Goal: Information Seeking & Learning: Find contact information

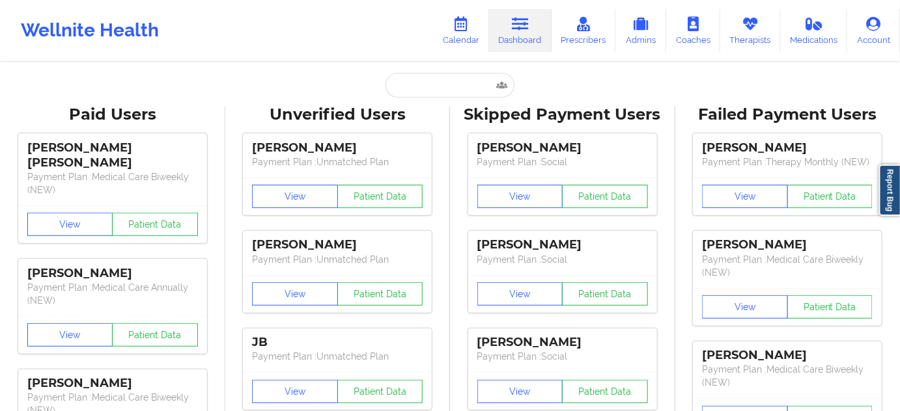
type input "[PERSON_NAME]"
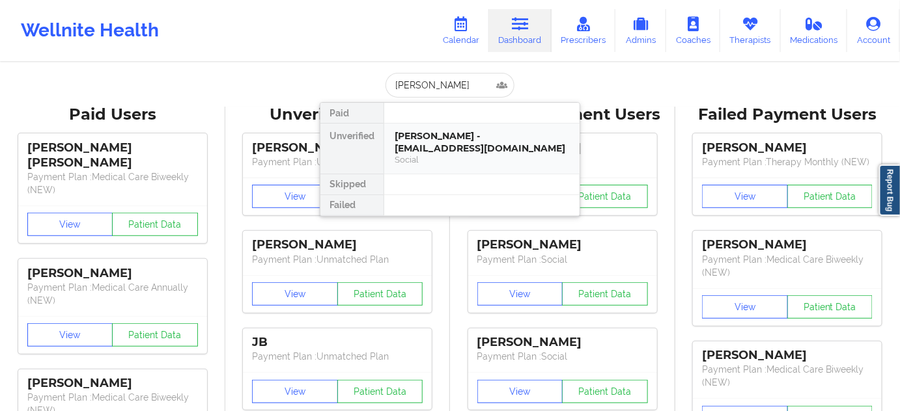
click at [462, 143] on div "[PERSON_NAME] - [EMAIL_ADDRESS][DOMAIN_NAME]" at bounding box center [482, 142] width 174 height 24
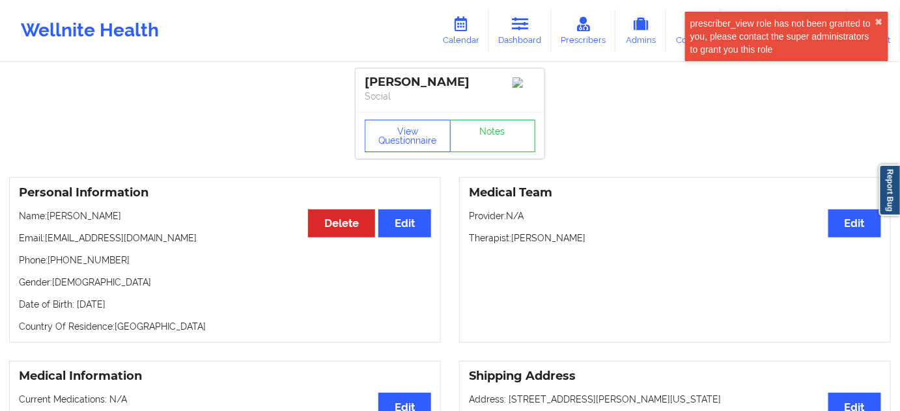
click at [438, 90] on div "[PERSON_NAME]" at bounding box center [450, 82] width 171 height 15
copy div "[PERSON_NAME]"
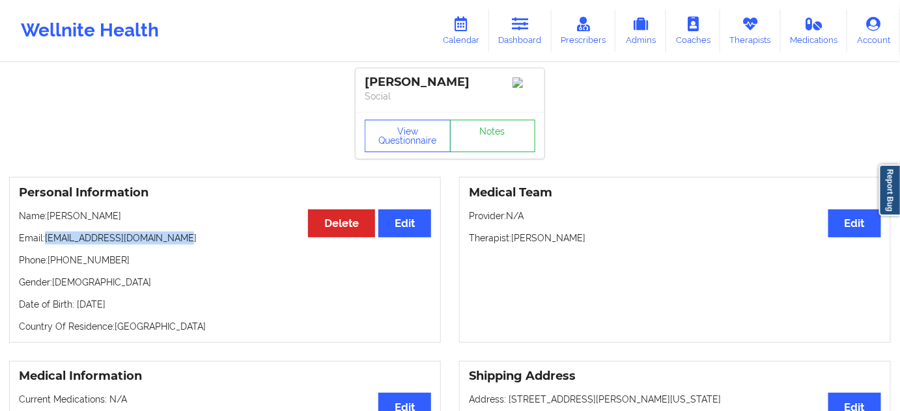
drag, startPoint x: 46, startPoint y: 240, endPoint x: 282, endPoint y: 204, distance: 238.9
click at [180, 244] on p "Email: [EMAIL_ADDRESS][DOMAIN_NAME]" at bounding box center [225, 238] width 412 height 13
copy p "[EMAIL_ADDRESS][DOMAIN_NAME]"
click at [375, 76] on div "[PERSON_NAME]" at bounding box center [450, 82] width 171 height 15
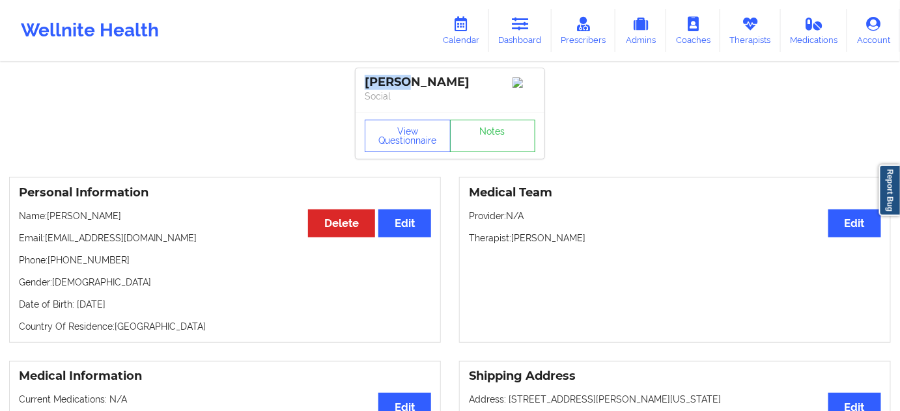
click at [375, 76] on div "[PERSON_NAME]" at bounding box center [450, 82] width 171 height 15
copy div "Norah"
click at [439, 77] on div "[PERSON_NAME]" at bounding box center [450, 82] width 171 height 15
copy div "[PERSON_NAME]"
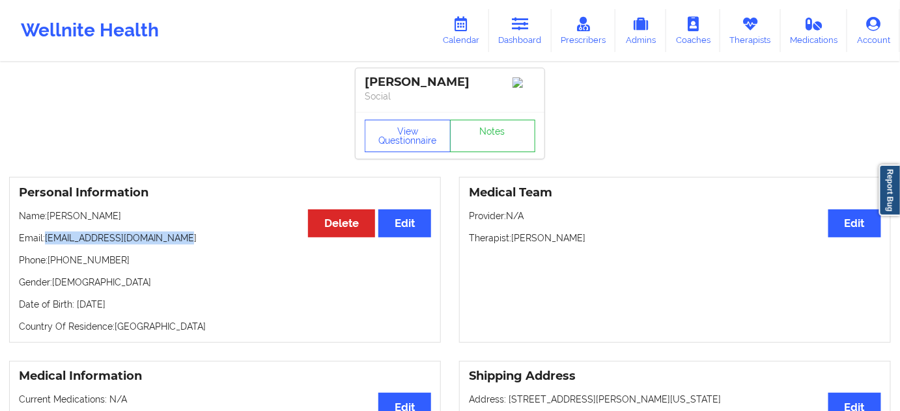
drag, startPoint x: 44, startPoint y: 241, endPoint x: 194, endPoint y: 241, distance: 149.7
click at [193, 241] on p "Email: [EMAIL_ADDRESS][DOMAIN_NAME]" at bounding box center [225, 238] width 412 height 13
copy p "[EMAIL_ADDRESS][DOMAIN_NAME]"
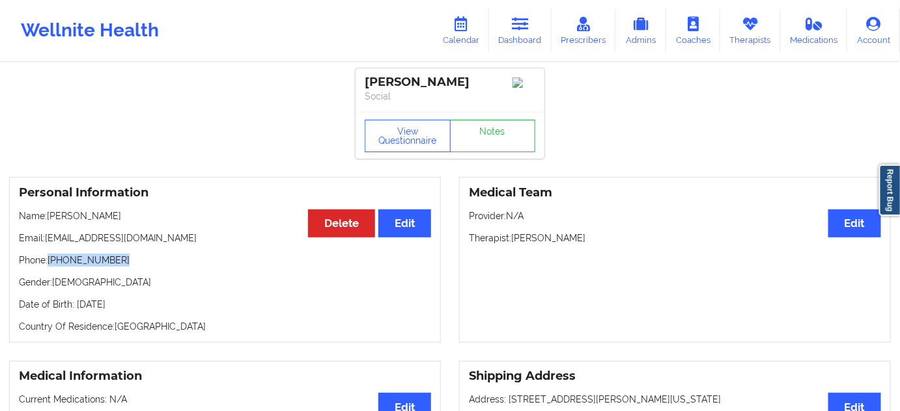
drag, startPoint x: 51, startPoint y: 267, endPoint x: 128, endPoint y: 260, distance: 77.7
click at [128, 260] on p "Phone: [PHONE_NUMBER]" at bounding box center [225, 260] width 412 height 13
copy p "[PHONE_NUMBER]"
click at [518, 34] on link "Dashboard" at bounding box center [520, 30] width 62 height 43
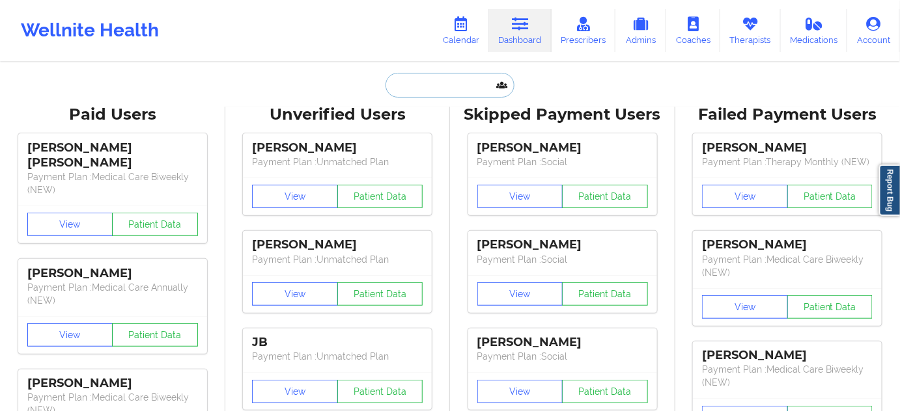
click at [467, 85] on input "text" at bounding box center [449, 85] width 129 height 25
paste input "[DEMOGRAPHIC_DATA][PERSON_NAME]"
type input "[DEMOGRAPHIC_DATA][PERSON_NAME]"
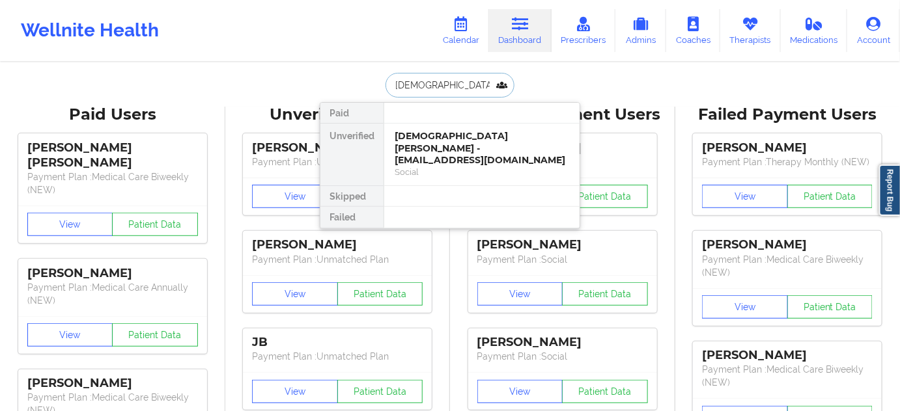
click at [439, 140] on div "[DEMOGRAPHIC_DATA][PERSON_NAME] - [EMAIL_ADDRESS][DOMAIN_NAME]" at bounding box center [482, 148] width 174 height 36
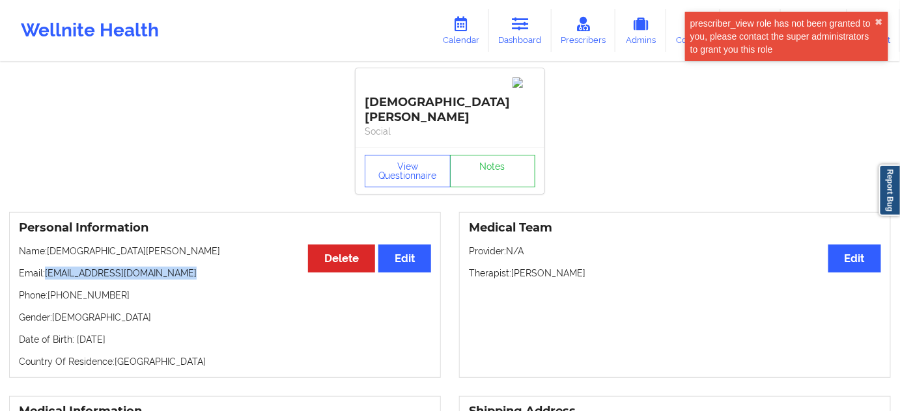
drag, startPoint x: 47, startPoint y: 244, endPoint x: 203, endPoint y: 236, distance: 156.5
click at [203, 267] on p "Email: [EMAIL_ADDRESS][DOMAIN_NAME]" at bounding box center [225, 273] width 412 height 13
copy p "[EMAIL_ADDRESS][DOMAIN_NAME]"
click at [401, 79] on div "[DEMOGRAPHIC_DATA][PERSON_NAME]" at bounding box center [450, 100] width 171 height 50
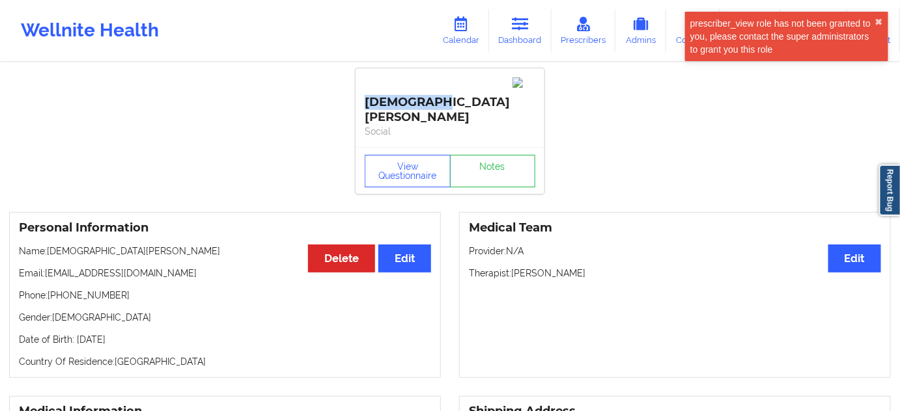
copy div "[DEMOGRAPHIC_DATA]"
click at [443, 90] on div "[DEMOGRAPHIC_DATA][PERSON_NAME]" at bounding box center [450, 100] width 171 height 50
copy div "[PERSON_NAME]"
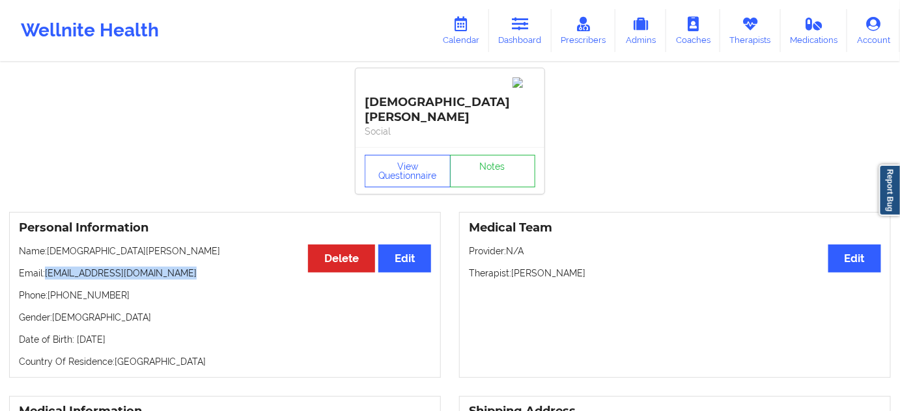
drag, startPoint x: 47, startPoint y: 242, endPoint x: 182, endPoint y: 240, distance: 135.4
click at [182, 267] on p "Email: [EMAIL_ADDRESS][DOMAIN_NAME]" at bounding box center [225, 273] width 412 height 13
drag, startPoint x: 49, startPoint y: 264, endPoint x: 127, endPoint y: 262, distance: 78.1
click at [127, 289] on p "Phone: [PHONE_NUMBER]" at bounding box center [225, 295] width 412 height 13
click at [511, 31] on link "Dashboard" at bounding box center [520, 30] width 62 height 43
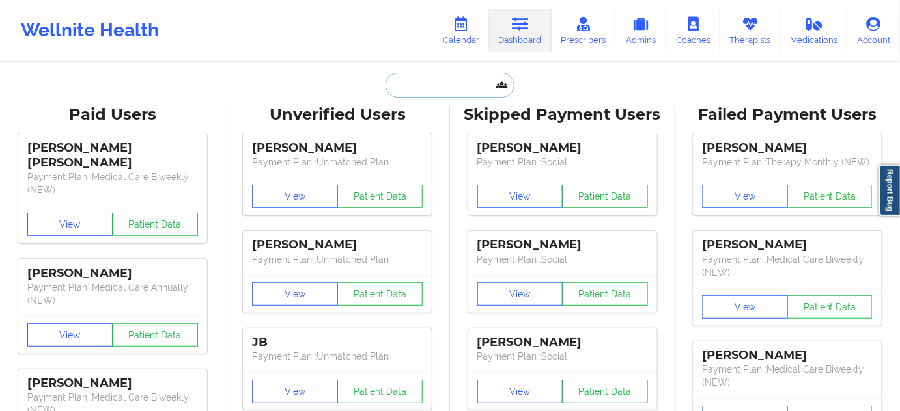
click at [454, 81] on input "text" at bounding box center [449, 85] width 129 height 25
paste input "[PERSON_NAME])"
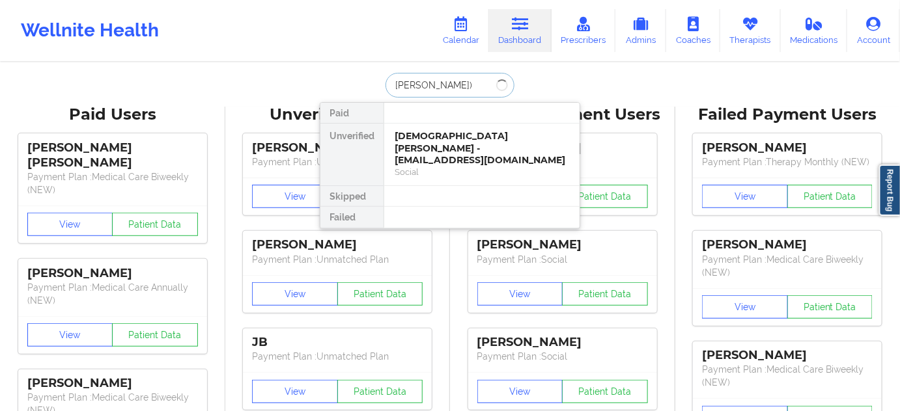
type input "[PERSON_NAME]"
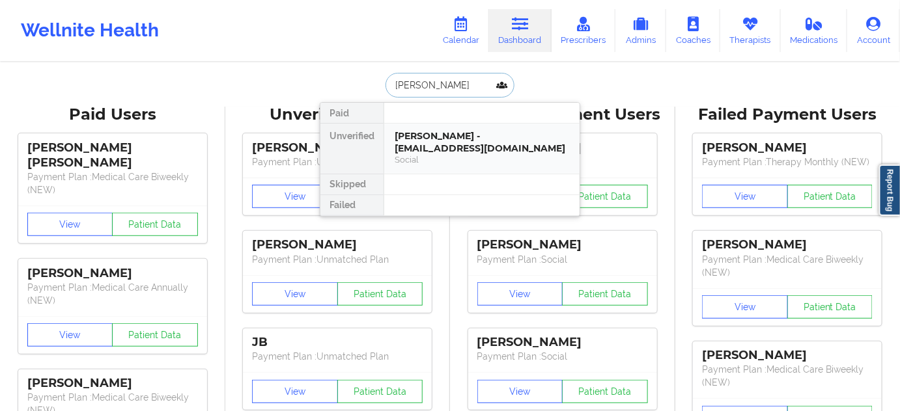
click at [471, 141] on div "[PERSON_NAME] - [EMAIL_ADDRESS][DOMAIN_NAME]" at bounding box center [482, 142] width 174 height 24
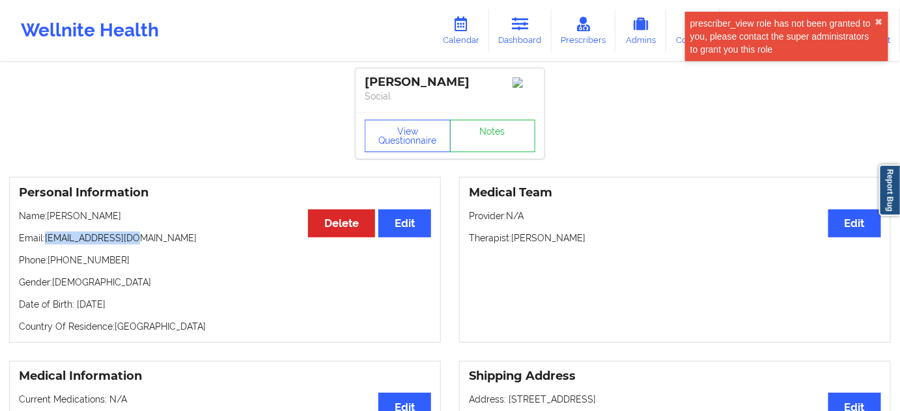
drag, startPoint x: 46, startPoint y: 242, endPoint x: 141, endPoint y: 242, distance: 95.7
click at [133, 243] on p "Email: [EMAIL_ADDRESS][DOMAIN_NAME]" at bounding box center [225, 238] width 412 height 13
click at [389, 78] on div "[PERSON_NAME]" at bounding box center [450, 82] width 171 height 15
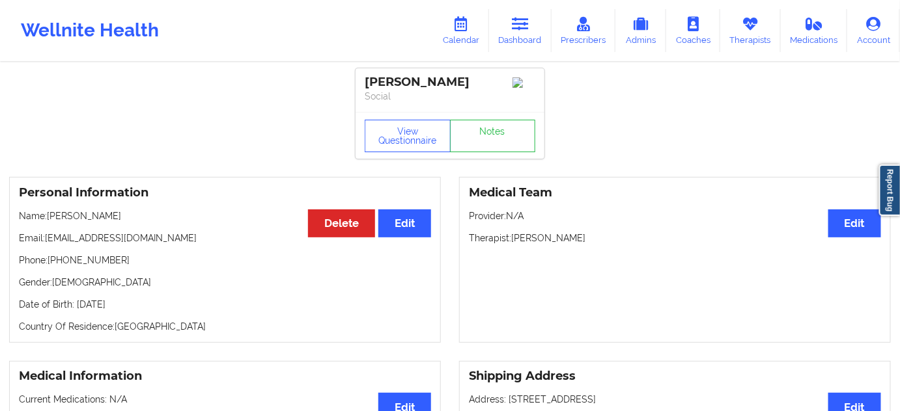
click at [447, 83] on div "[PERSON_NAME]" at bounding box center [450, 82] width 171 height 15
click at [460, 86] on div "[PERSON_NAME]" at bounding box center [450, 82] width 171 height 15
drag, startPoint x: 45, startPoint y: 242, endPoint x: 176, endPoint y: 228, distance: 131.5
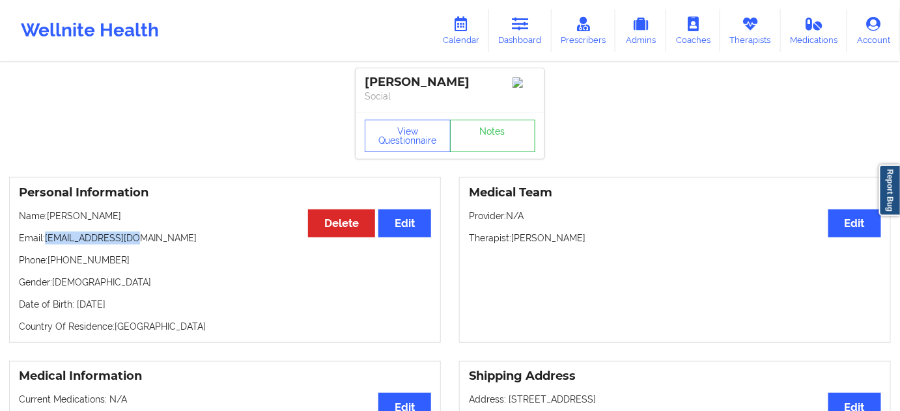
click at [176, 228] on div "Personal Information Edit Delete Name: [PERSON_NAME] Email: [EMAIL_ADDRESS][DOM…" at bounding box center [225, 260] width 432 height 166
drag, startPoint x: 48, startPoint y: 263, endPoint x: 158, endPoint y: 248, distance: 110.4
click at [158, 248] on div "Personal Information Edit Delete Name: [PERSON_NAME] Email: [EMAIL_ADDRESS][DOM…" at bounding box center [225, 260] width 432 height 166
click at [154, 262] on p "Phone: [PHONE_NUMBER]" at bounding box center [225, 260] width 412 height 13
drag, startPoint x: 50, startPoint y: 264, endPoint x: 144, endPoint y: 261, distance: 93.8
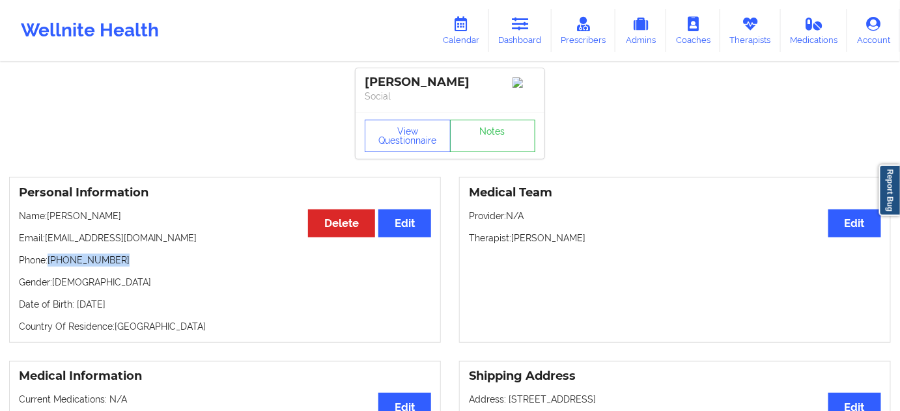
click at [144, 261] on p "Phone: [PHONE_NUMBER]" at bounding box center [225, 260] width 412 height 13
click at [527, 34] on link "Dashboard" at bounding box center [520, 30] width 62 height 43
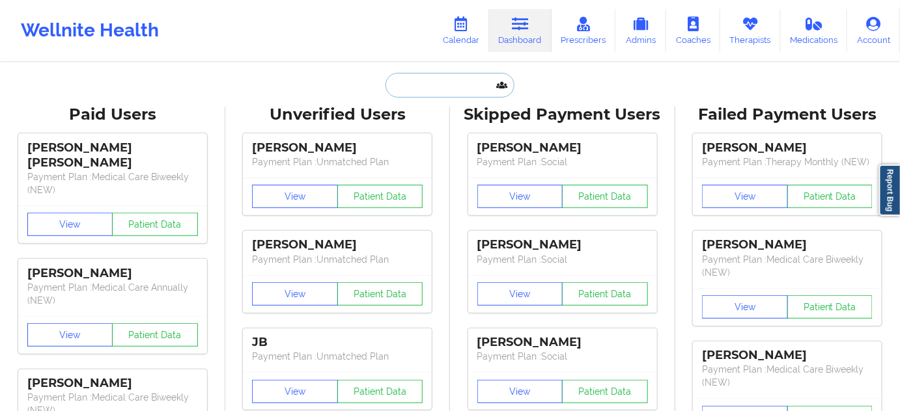
click at [469, 77] on input "text" at bounding box center [449, 85] width 129 height 25
paste input "[PERSON_NAME]"
type input "[PERSON_NAME]"
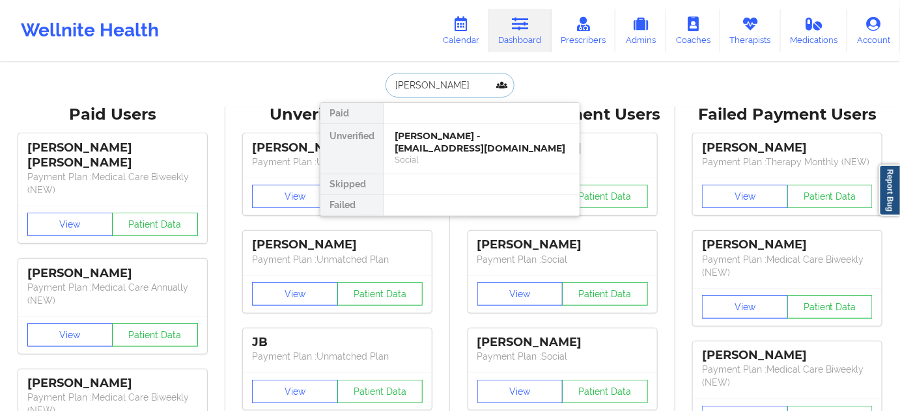
click at [443, 154] on div "Social" at bounding box center [482, 159] width 174 height 11
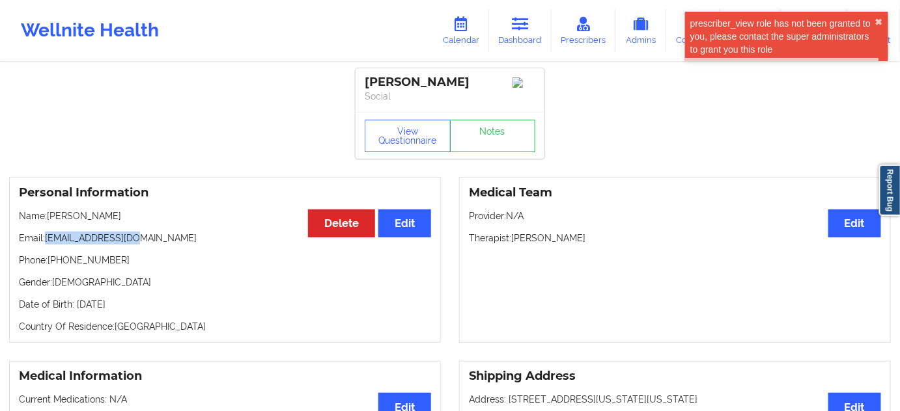
drag, startPoint x: 45, startPoint y: 243, endPoint x: 156, endPoint y: 243, distance: 110.7
click at [156, 243] on p "Email: [EMAIL_ADDRESS][DOMAIN_NAME]" at bounding box center [225, 238] width 412 height 13
click at [384, 74] on div "[PERSON_NAME] Social" at bounding box center [449, 90] width 189 height 44
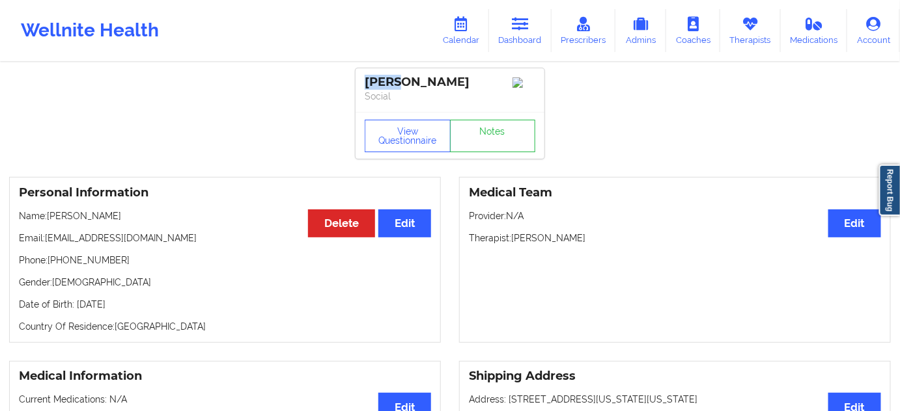
click at [384, 74] on div "[PERSON_NAME] Social" at bounding box center [449, 90] width 189 height 44
click at [427, 80] on div "[PERSON_NAME]" at bounding box center [450, 82] width 171 height 15
drag, startPoint x: 48, startPoint y: 242, endPoint x: 149, endPoint y: 230, distance: 101.7
click at [149, 230] on div "Personal Information Edit Delete Name: [PERSON_NAME] Email: [EMAIL_ADDRESS][DOM…" at bounding box center [225, 260] width 432 height 166
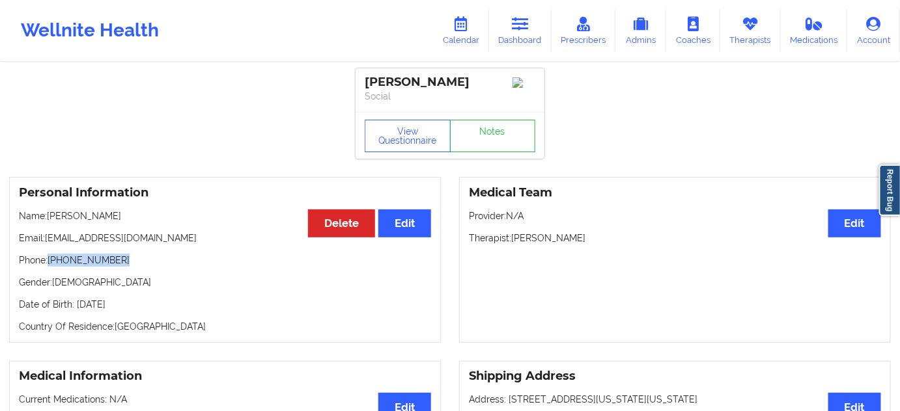
drag, startPoint x: 50, startPoint y: 265, endPoint x: 129, endPoint y: 267, distance: 78.8
click at [129, 267] on p "Phone: [PHONE_NUMBER]" at bounding box center [225, 260] width 412 height 13
click at [514, 43] on link "Dashboard" at bounding box center [520, 30] width 62 height 43
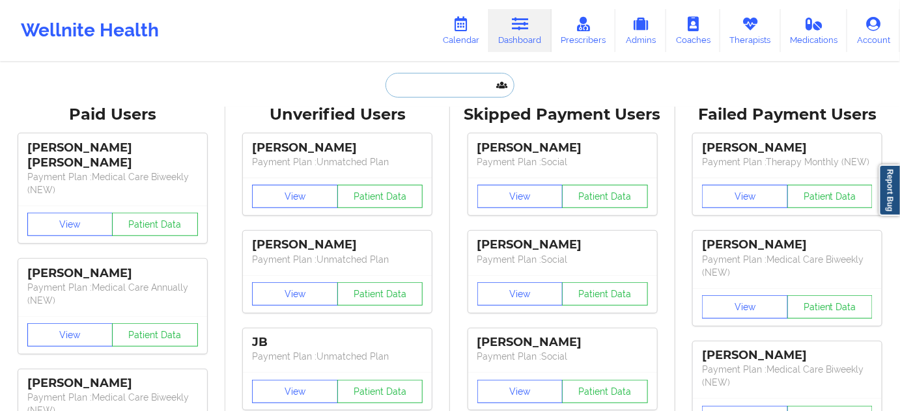
click at [454, 88] on input "text" at bounding box center [449, 85] width 129 height 25
paste input "[PERSON_NAME]"
type input "[PERSON_NAME]"
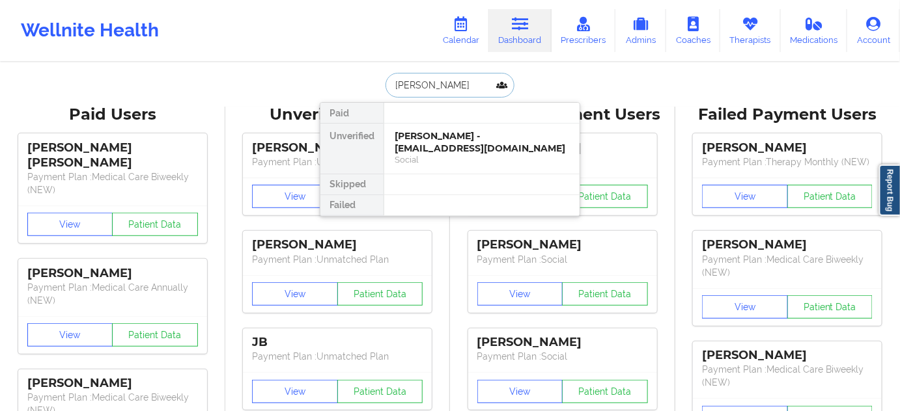
click at [436, 138] on div "[PERSON_NAME] - [EMAIL_ADDRESS][DOMAIN_NAME]" at bounding box center [482, 142] width 174 height 24
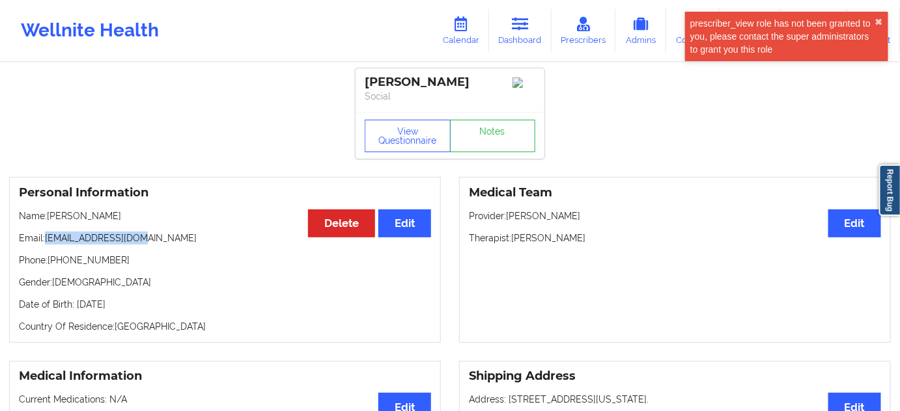
drag, startPoint x: 48, startPoint y: 239, endPoint x: 154, endPoint y: 234, distance: 106.9
click at [154, 234] on div "Personal Information Edit Delete Name: [PERSON_NAME] Email: [EMAIL_ADDRESS][DOM…" at bounding box center [225, 260] width 432 height 166
click at [381, 83] on div "[PERSON_NAME]" at bounding box center [450, 82] width 171 height 15
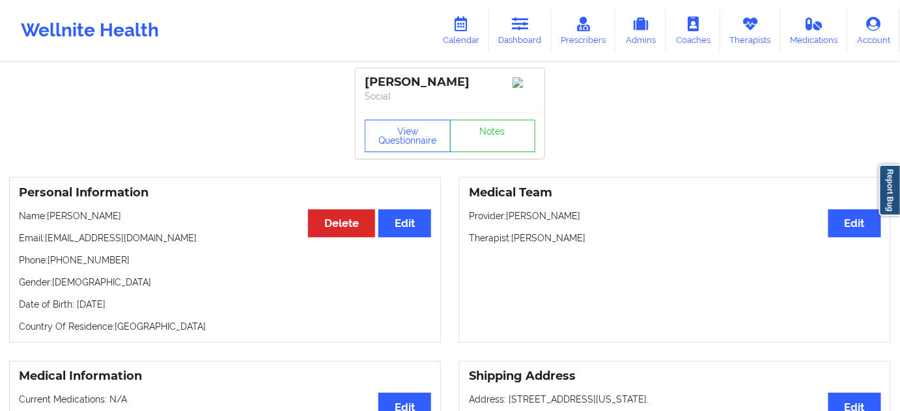
click at [423, 79] on div "[PERSON_NAME]" at bounding box center [450, 82] width 171 height 15
drag, startPoint x: 48, startPoint y: 244, endPoint x: 148, endPoint y: 243, distance: 100.3
click at [148, 243] on p "Email: [EMAIL_ADDRESS][DOMAIN_NAME]" at bounding box center [225, 238] width 412 height 13
drag, startPoint x: 50, startPoint y: 267, endPoint x: 130, endPoint y: 266, distance: 79.4
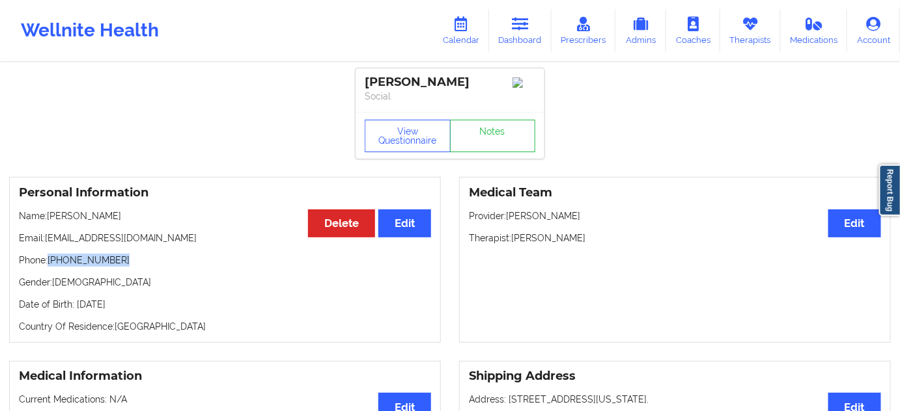
click at [130, 266] on p "Phone: [PHONE_NUMBER]" at bounding box center [225, 260] width 412 height 13
click at [521, 25] on icon at bounding box center [520, 24] width 17 height 14
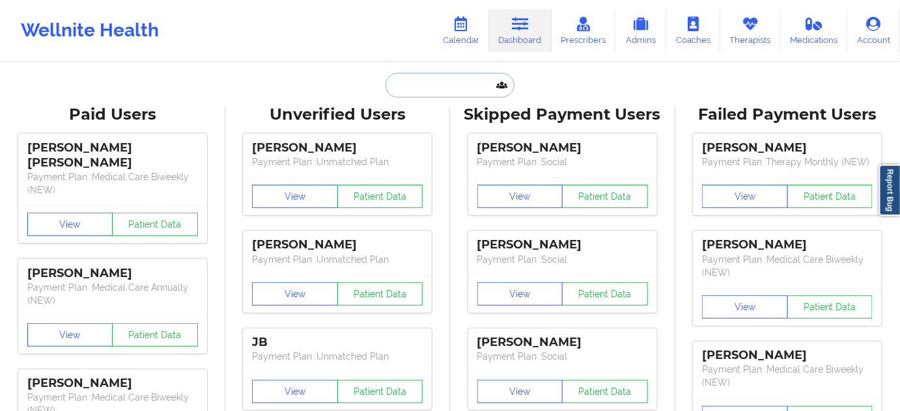
click at [439, 81] on input "text" at bounding box center [449, 85] width 129 height 25
paste input "[PERSON_NAME]"
type input "[PERSON_NAME]"
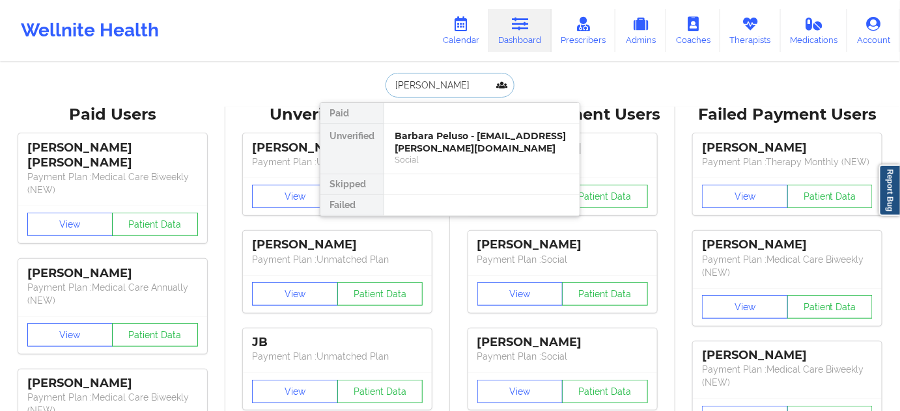
click at [432, 142] on div "Barbara Peluso - [EMAIL_ADDRESS][PERSON_NAME][DOMAIN_NAME]" at bounding box center [482, 142] width 174 height 24
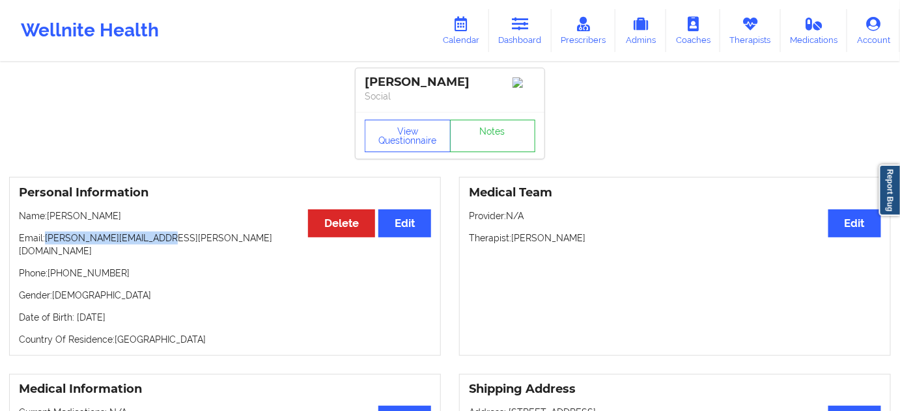
drag, startPoint x: 46, startPoint y: 241, endPoint x: 182, endPoint y: 239, distance: 135.4
click at [182, 239] on p "Email: [PERSON_NAME][EMAIL_ADDRESS][PERSON_NAME][DOMAIN_NAME]" at bounding box center [225, 245] width 412 height 26
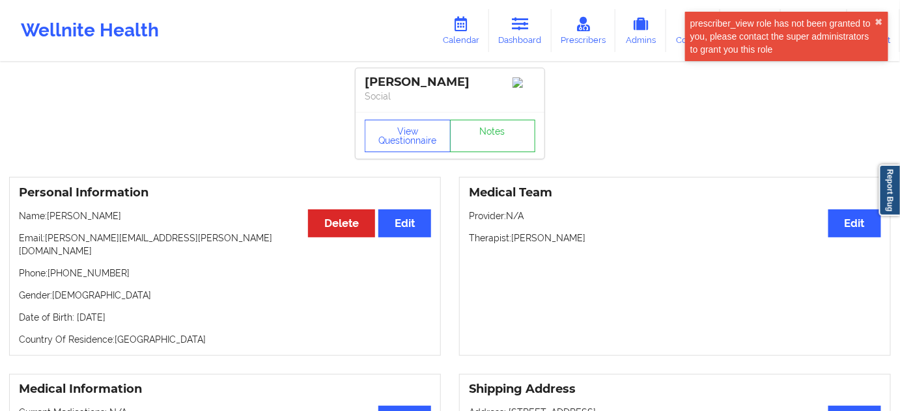
click at [399, 80] on div "[PERSON_NAME]" at bounding box center [450, 82] width 171 height 15
click at [439, 79] on div "[PERSON_NAME]" at bounding box center [450, 82] width 171 height 15
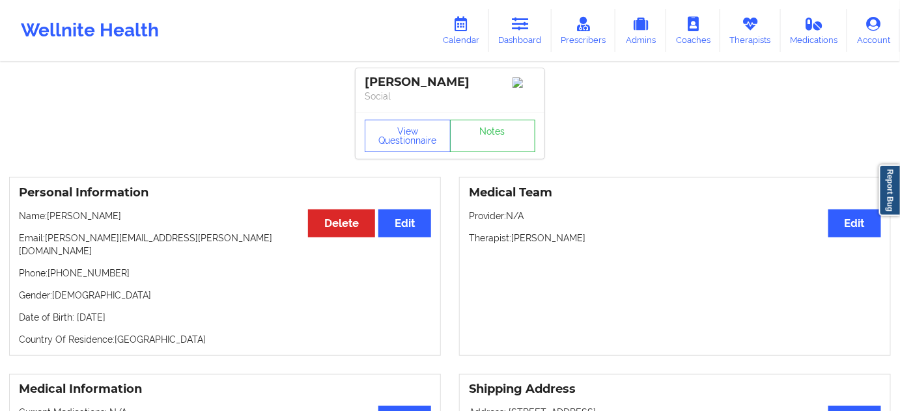
click at [439, 79] on div "[PERSON_NAME]" at bounding box center [450, 82] width 171 height 15
drag, startPoint x: 48, startPoint y: 242, endPoint x: 168, endPoint y: 244, distance: 119.8
click at [168, 244] on p "Email: [PERSON_NAME][EMAIL_ADDRESS][PERSON_NAME][DOMAIN_NAME]" at bounding box center [225, 245] width 412 height 26
drag, startPoint x: 47, startPoint y: 263, endPoint x: 196, endPoint y: 230, distance: 152.6
click at [142, 253] on div "Personal Information Edit Delete Name: [PERSON_NAME] Email: [PERSON_NAME][EMAIL…" at bounding box center [225, 266] width 432 height 179
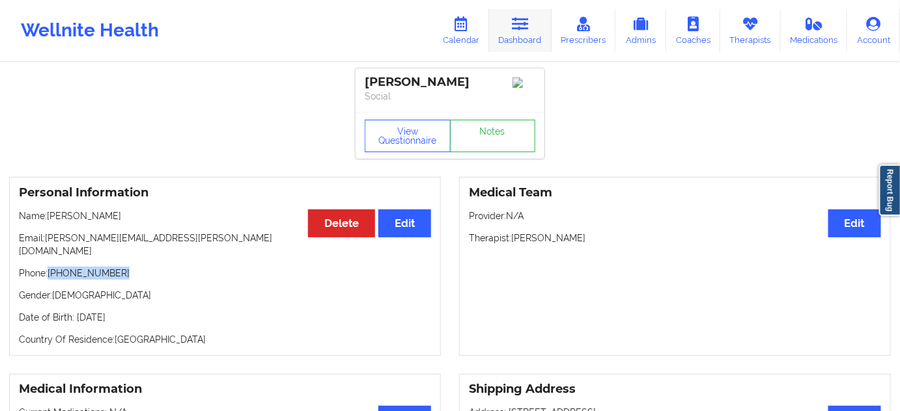
click at [535, 39] on link "Dashboard" at bounding box center [520, 30] width 62 height 43
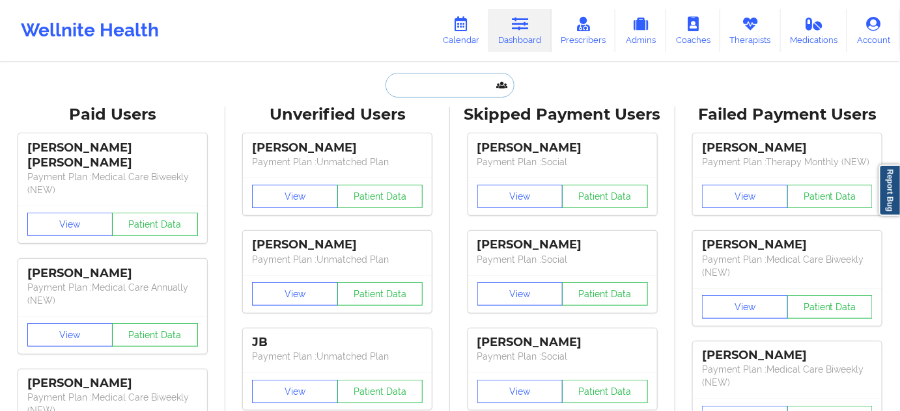
click at [452, 94] on input "text" at bounding box center [449, 85] width 129 height 25
paste input "[PERSON_NAME]"
type input "[PERSON_NAME]"
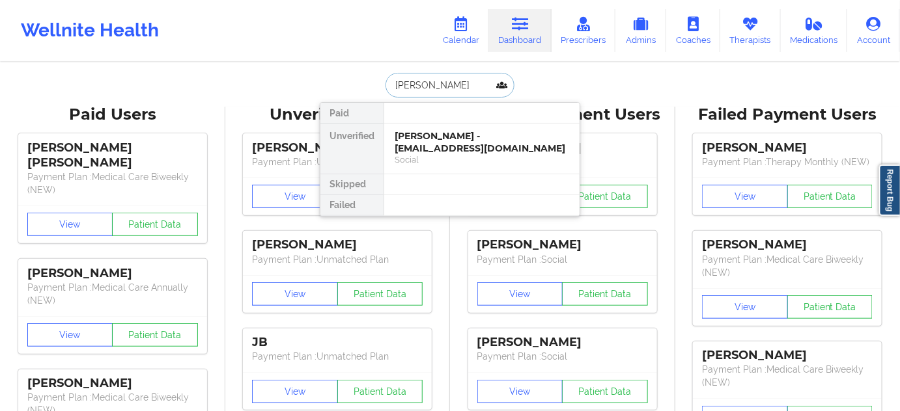
click at [429, 142] on div "[PERSON_NAME] - [EMAIL_ADDRESS][DOMAIN_NAME]" at bounding box center [482, 142] width 174 height 24
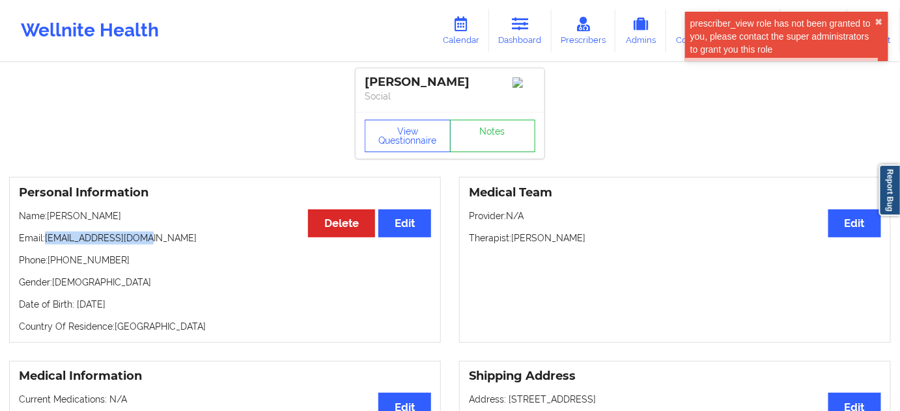
drag, startPoint x: 47, startPoint y: 240, endPoint x: 149, endPoint y: 240, distance: 102.2
click at [149, 240] on p "Email: [EMAIL_ADDRESS][DOMAIN_NAME]" at bounding box center [225, 238] width 412 height 13
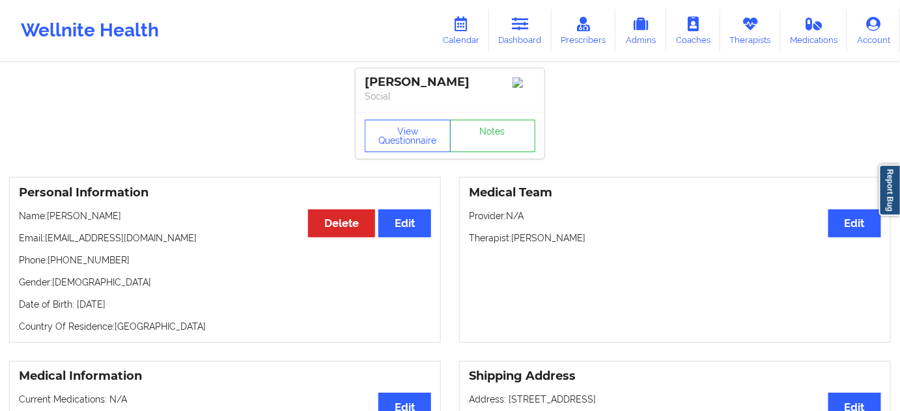
click at [379, 74] on div "[PERSON_NAME] Social" at bounding box center [449, 90] width 189 height 44
click at [440, 83] on div "[PERSON_NAME]" at bounding box center [450, 82] width 171 height 15
drag, startPoint x: 44, startPoint y: 241, endPoint x: 173, endPoint y: 241, distance: 128.9
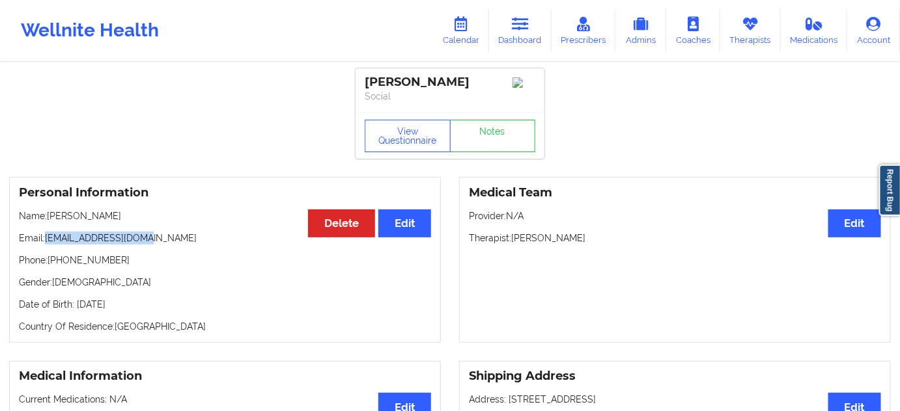
click at [173, 240] on p "Email: [EMAIL_ADDRESS][DOMAIN_NAME]" at bounding box center [225, 238] width 412 height 13
drag, startPoint x: 49, startPoint y: 265, endPoint x: 143, endPoint y: 255, distance: 94.3
click at [143, 255] on div "Personal Information Edit Delete Name: [PERSON_NAME] Email: [EMAIL_ADDRESS][DOM…" at bounding box center [225, 260] width 432 height 166
click at [514, 31] on link "Dashboard" at bounding box center [520, 30] width 62 height 43
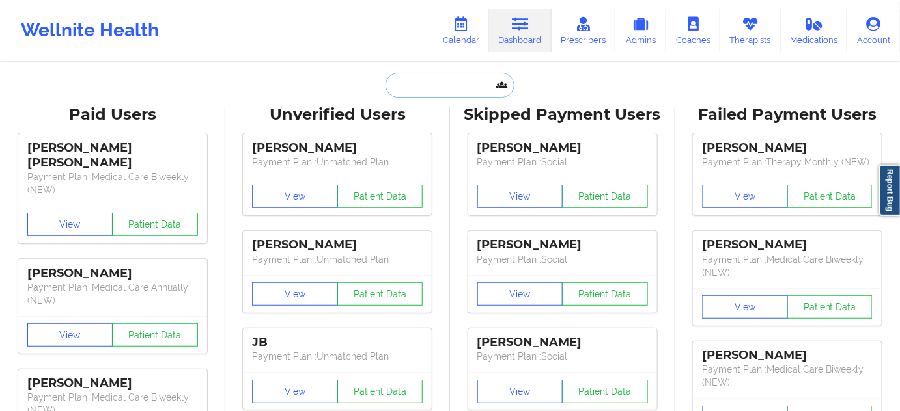
click at [427, 91] on input "text" at bounding box center [449, 85] width 129 height 25
paste input "[PERSON_NAME]"
type input "[PERSON_NAME]"
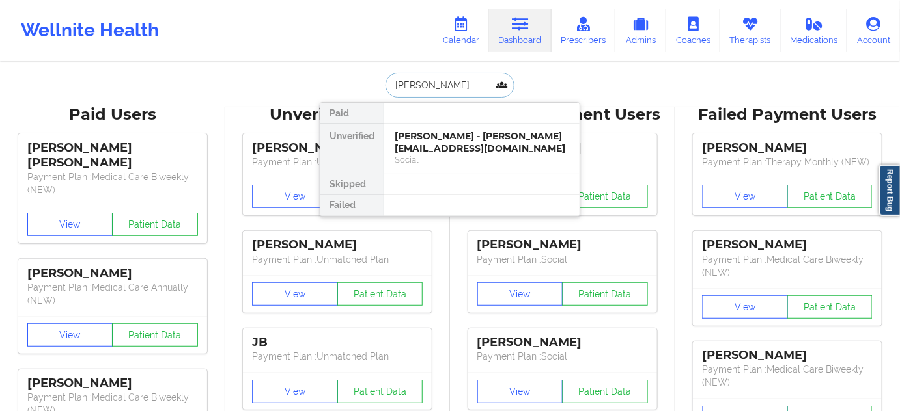
click at [422, 133] on div "[PERSON_NAME] - [PERSON_NAME][EMAIL_ADDRESS][DOMAIN_NAME]" at bounding box center [482, 142] width 174 height 24
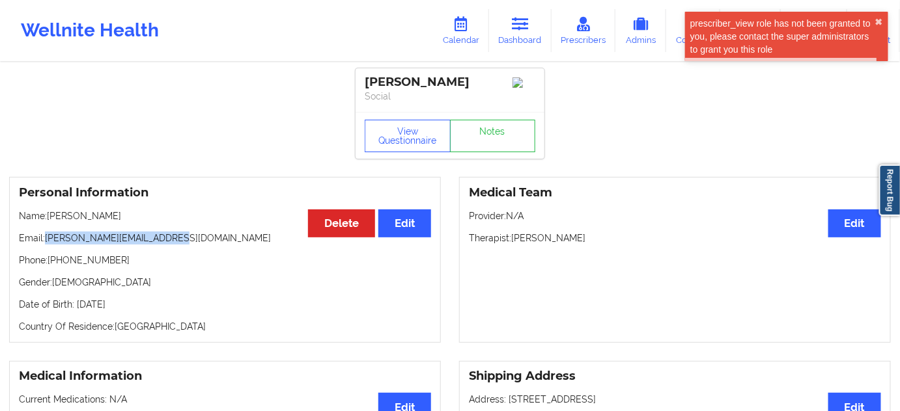
drag, startPoint x: 45, startPoint y: 243, endPoint x: 220, endPoint y: 236, distance: 175.2
click at [220, 236] on p "Email: [PERSON_NAME][EMAIL_ADDRESS][DOMAIN_NAME]" at bounding box center [225, 238] width 412 height 13
click at [391, 85] on div "[PERSON_NAME]" at bounding box center [450, 82] width 171 height 15
click at [443, 86] on div "[PERSON_NAME]" at bounding box center [450, 82] width 171 height 15
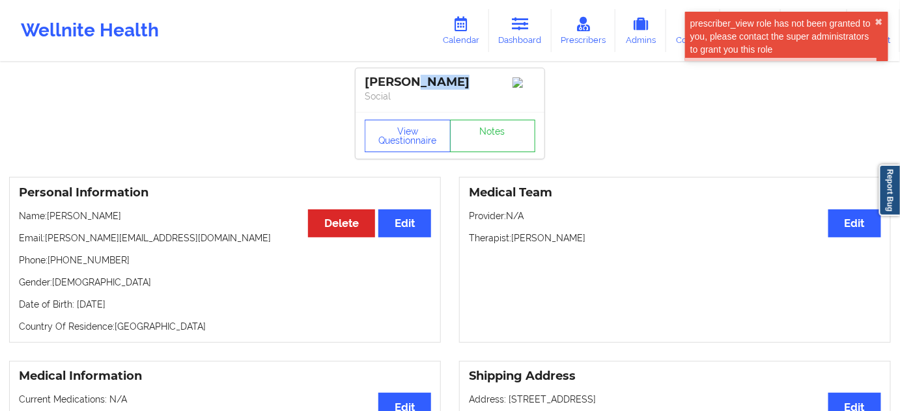
click at [443, 86] on div "[PERSON_NAME]" at bounding box center [450, 82] width 171 height 15
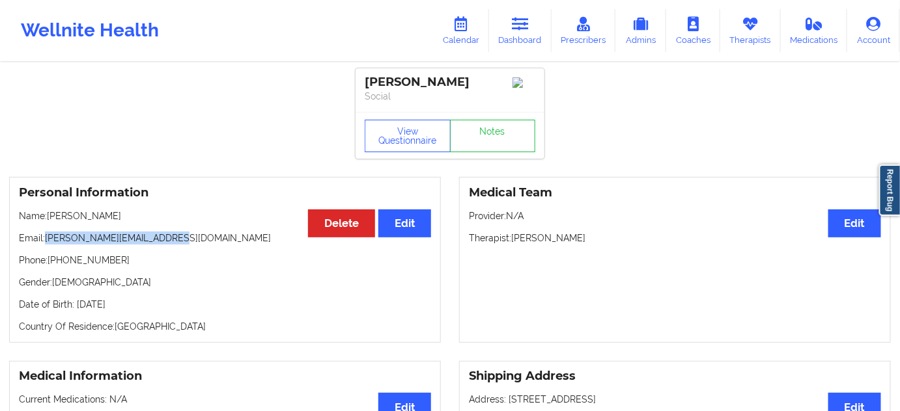
drag, startPoint x: 47, startPoint y: 244, endPoint x: 183, endPoint y: 236, distance: 136.3
click at [176, 238] on p "Email: [PERSON_NAME][EMAIL_ADDRESS][DOMAIN_NAME]" at bounding box center [225, 238] width 412 height 13
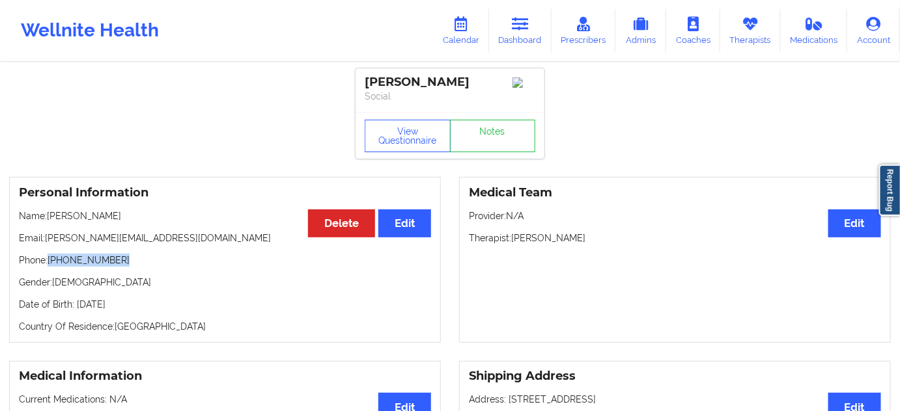
drag, startPoint x: 50, startPoint y: 265, endPoint x: 140, endPoint y: 255, distance: 90.4
click at [140, 255] on div "Personal Information Edit Delete Name: [PERSON_NAME] Email: [PERSON_NAME][EMAIL…" at bounding box center [225, 260] width 432 height 166
click at [540, 38] on link "Dashboard" at bounding box center [520, 30] width 62 height 43
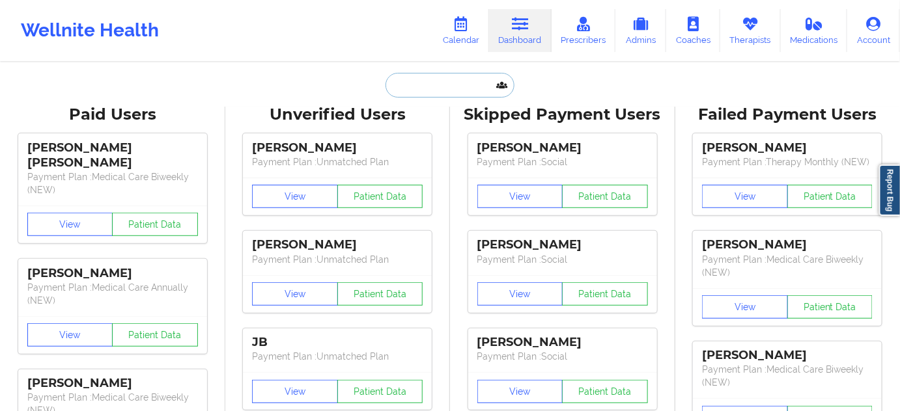
click at [486, 83] on input "text" at bounding box center [449, 85] width 129 height 25
paste input "[PERSON_NAME])"
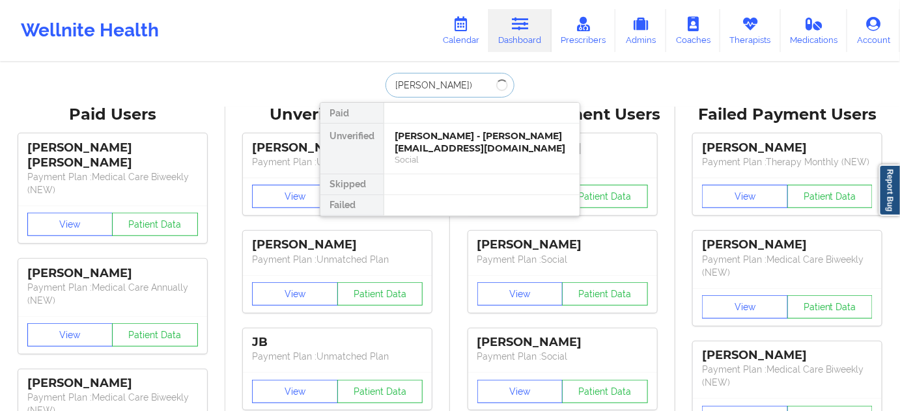
type input "[PERSON_NAME]"
click at [450, 138] on div "Allison Keeley - [EMAIL_ADDRESS][PERSON_NAME][DOMAIN_NAME]" at bounding box center [482, 142] width 174 height 24
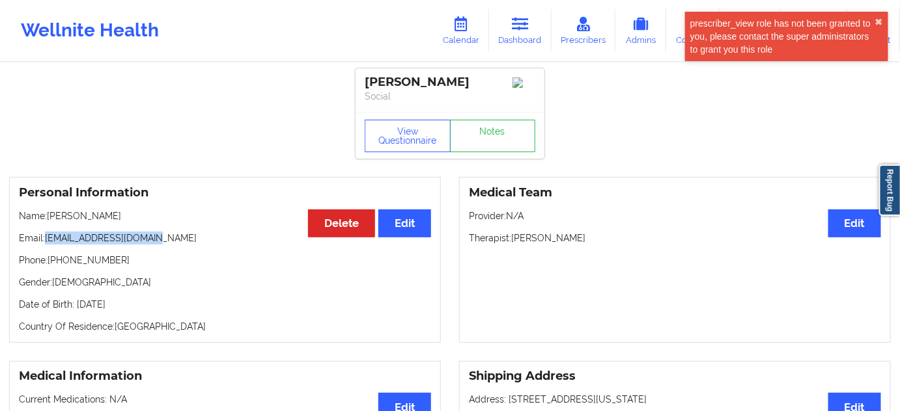
drag, startPoint x: 48, startPoint y: 244, endPoint x: 171, endPoint y: 239, distance: 123.1
click at [171, 239] on p "Email: [EMAIL_ADDRESS][DOMAIN_NAME]" at bounding box center [225, 238] width 412 height 13
click at [381, 78] on div "[PERSON_NAME]" at bounding box center [450, 82] width 171 height 15
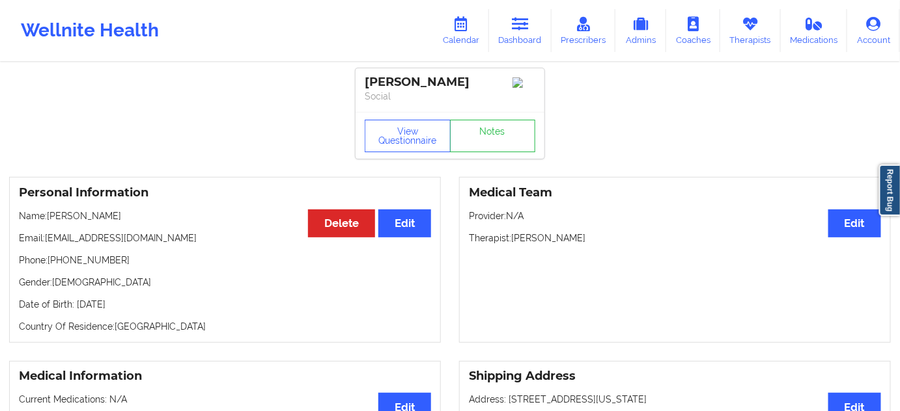
click at [434, 83] on div "[PERSON_NAME]" at bounding box center [450, 82] width 171 height 15
drag, startPoint x: 47, startPoint y: 238, endPoint x: 146, endPoint y: 238, distance: 99.6
click at [146, 238] on p "Email: [EMAIL_ADDRESS][DOMAIN_NAME]" at bounding box center [225, 238] width 412 height 13
drag, startPoint x: 51, startPoint y: 267, endPoint x: 121, endPoint y: 263, distance: 70.4
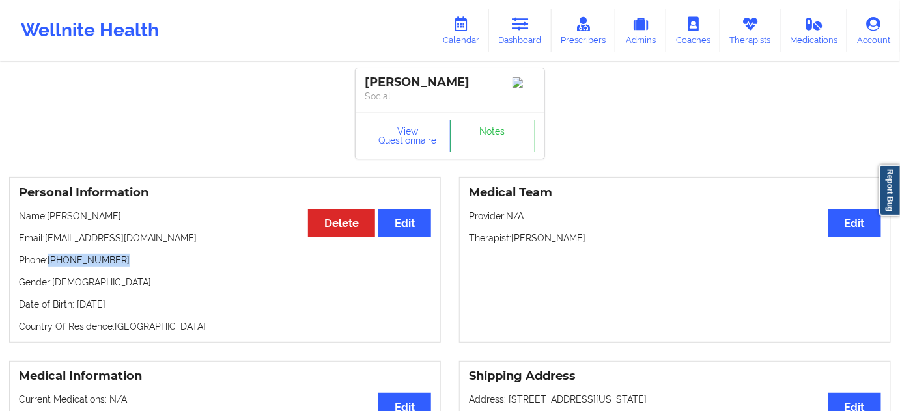
click at [121, 263] on p "Phone: [PHONE_NUMBER]" at bounding box center [225, 260] width 412 height 13
click at [515, 16] on link "Dashboard" at bounding box center [520, 30] width 62 height 43
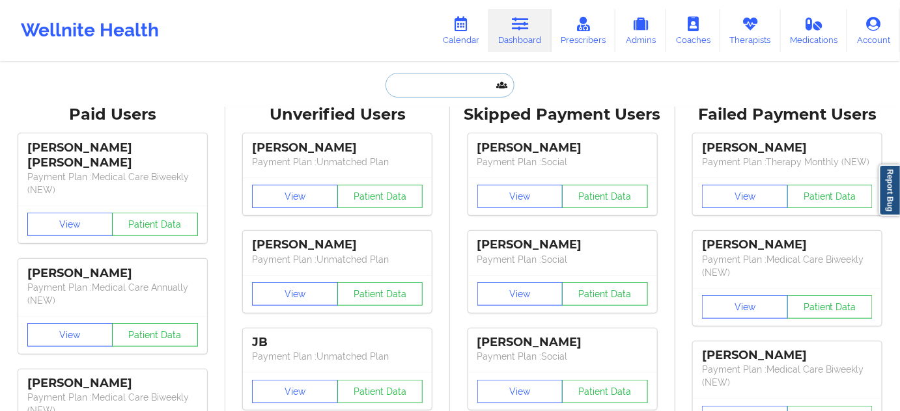
click at [448, 81] on input "text" at bounding box center [449, 85] width 129 height 25
paste input "[DEMOGRAPHIC_DATA][PERSON_NAME]"
type input "[DEMOGRAPHIC_DATA][PERSON_NAME]"
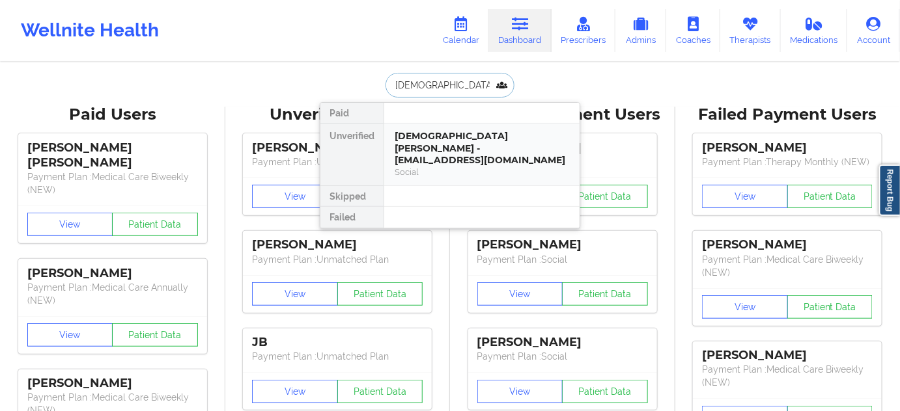
drag, startPoint x: 444, startPoint y: 138, endPoint x: 464, endPoint y: 139, distance: 19.5
click at [464, 139] on div "[DEMOGRAPHIC_DATA][PERSON_NAME] - [EMAIL_ADDRESS][DOMAIN_NAME]" at bounding box center [482, 148] width 174 height 36
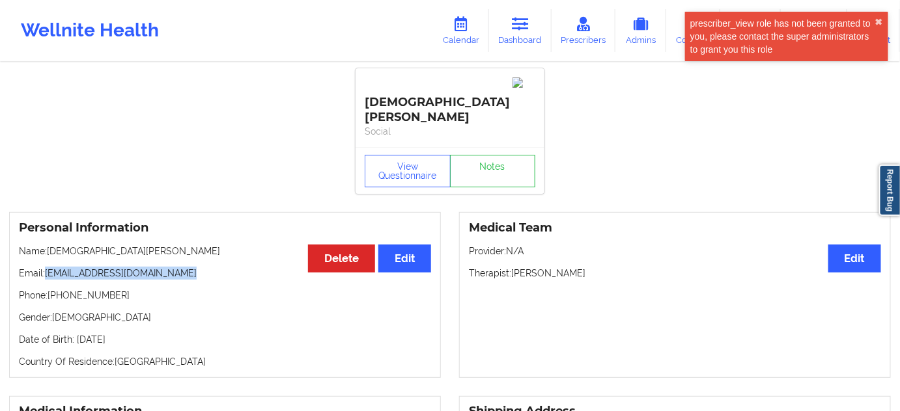
drag, startPoint x: 48, startPoint y: 241, endPoint x: 191, endPoint y: 241, distance: 143.9
click at [191, 267] on p "Email: [EMAIL_ADDRESS][DOMAIN_NAME]" at bounding box center [225, 273] width 412 height 13
click at [385, 82] on div "[DEMOGRAPHIC_DATA][PERSON_NAME]" at bounding box center [450, 100] width 171 height 50
click at [452, 77] on div "[DEMOGRAPHIC_DATA][PERSON_NAME]" at bounding box center [450, 100] width 171 height 50
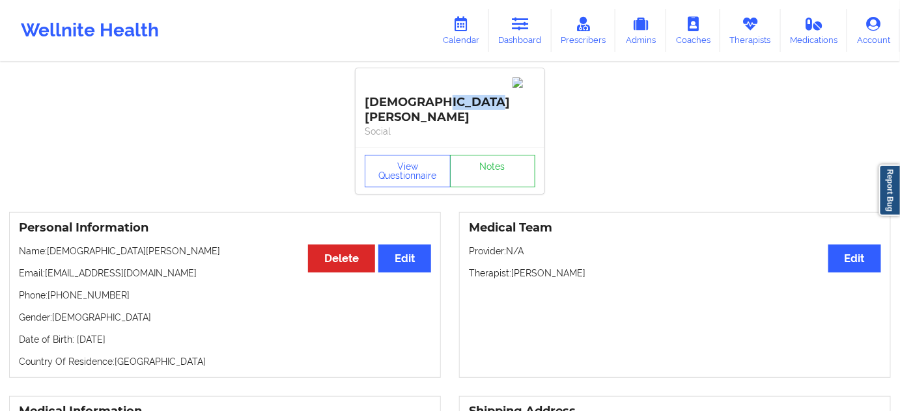
click at [452, 77] on div "[DEMOGRAPHIC_DATA][PERSON_NAME]" at bounding box center [450, 100] width 171 height 50
drag, startPoint x: 47, startPoint y: 241, endPoint x: 213, endPoint y: 223, distance: 166.9
click at [194, 267] on p "Email: [EMAIL_ADDRESS][DOMAIN_NAME]" at bounding box center [225, 273] width 412 height 13
drag, startPoint x: 50, startPoint y: 260, endPoint x: 125, endPoint y: 257, distance: 74.9
click at [125, 289] on p "Phone: [PHONE_NUMBER]" at bounding box center [225, 295] width 412 height 13
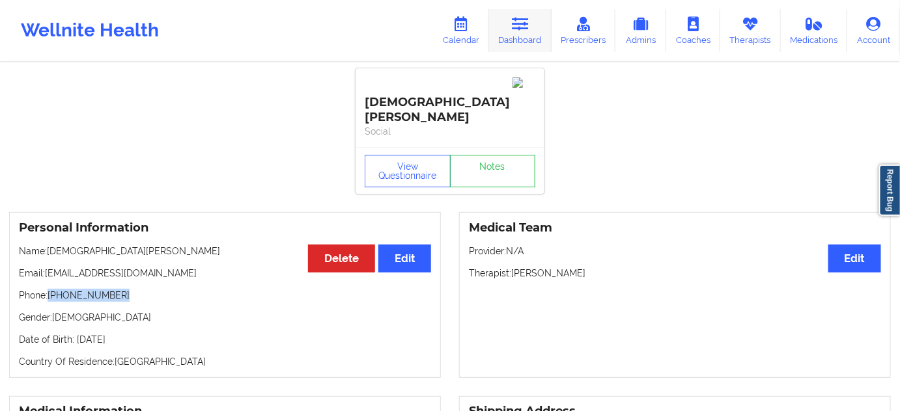
click at [540, 23] on link "Dashboard" at bounding box center [520, 30] width 62 height 43
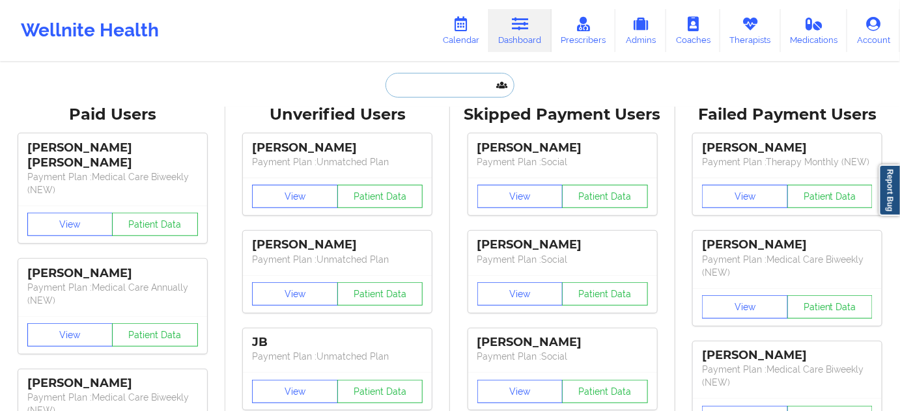
click at [450, 87] on input "text" at bounding box center [449, 85] width 129 height 25
paste input "[PERSON_NAME]"
type input "[PERSON_NAME]"
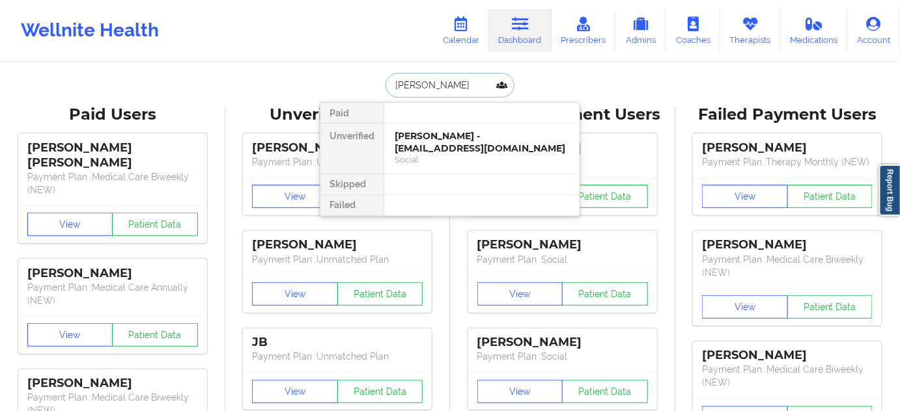
click at [436, 154] on div "Social" at bounding box center [482, 159] width 174 height 11
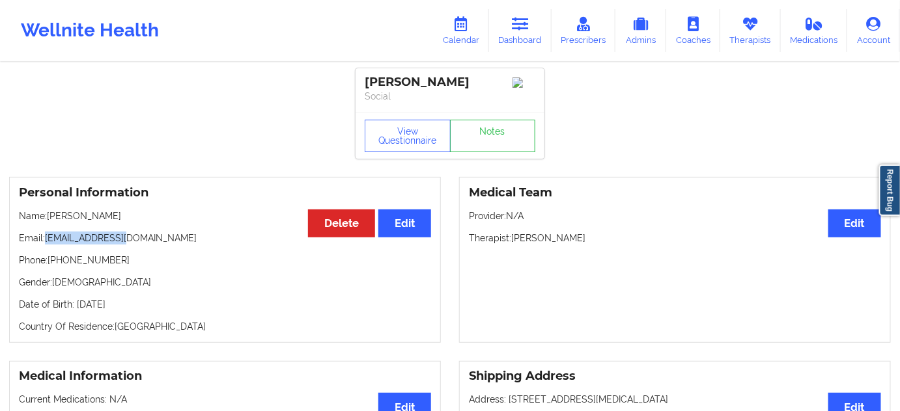
drag, startPoint x: 46, startPoint y: 243, endPoint x: 141, endPoint y: 239, distance: 95.1
click at [141, 239] on p "Email: [EMAIL_ADDRESS][DOMAIN_NAME]" at bounding box center [225, 238] width 412 height 13
click at [411, 75] on div "[PERSON_NAME]" at bounding box center [450, 82] width 171 height 15
click at [387, 74] on div "[PERSON_NAME] Social" at bounding box center [449, 90] width 189 height 44
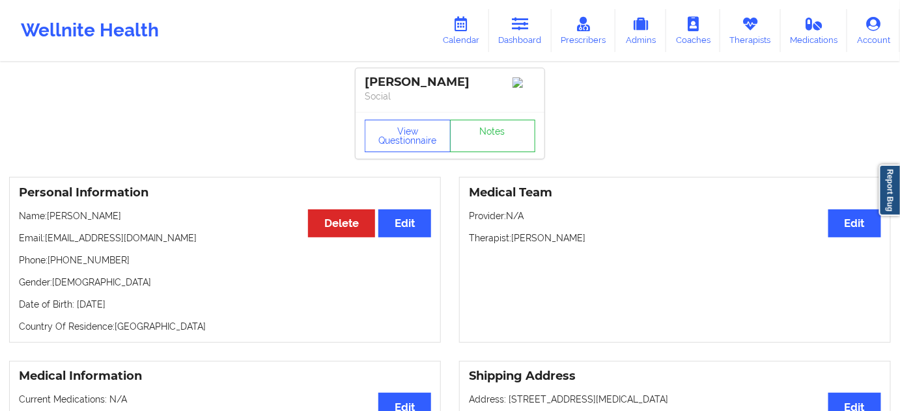
click at [439, 79] on div "[PERSON_NAME]" at bounding box center [450, 82] width 171 height 15
drag, startPoint x: 47, startPoint y: 239, endPoint x: 135, endPoint y: 236, distance: 88.6
click at [135, 236] on p "Email: [EMAIL_ADDRESS][DOMAIN_NAME]" at bounding box center [225, 238] width 412 height 13
drag, startPoint x: 50, startPoint y: 263, endPoint x: 125, endPoint y: 263, distance: 74.9
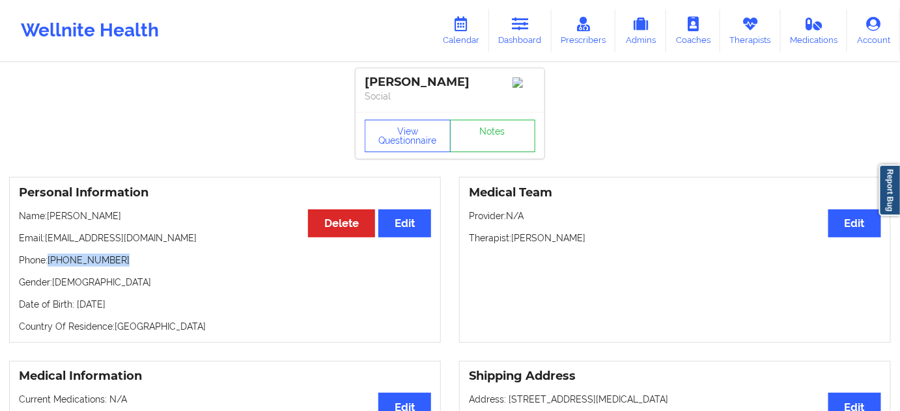
click at [125, 263] on p "Phone: [PHONE_NUMBER]" at bounding box center [225, 260] width 412 height 13
click at [534, 31] on link "Dashboard" at bounding box center [520, 30] width 62 height 43
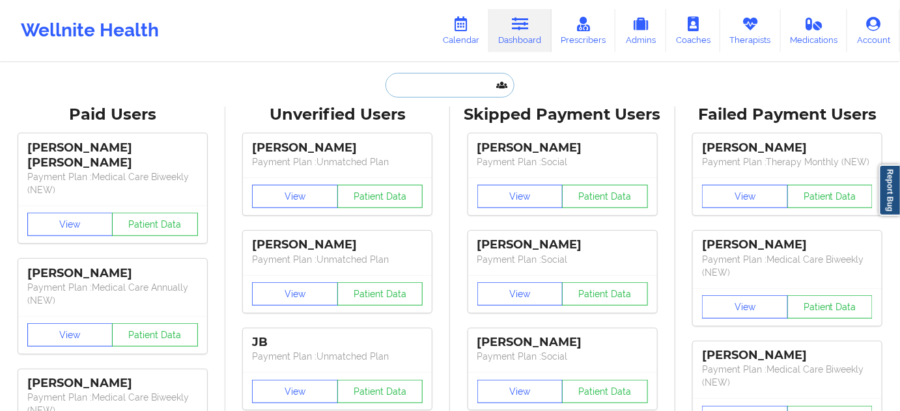
click at [439, 77] on input "text" at bounding box center [449, 85] width 129 height 25
paste input "[PERSON_NAME]"
type input "[PERSON_NAME]"
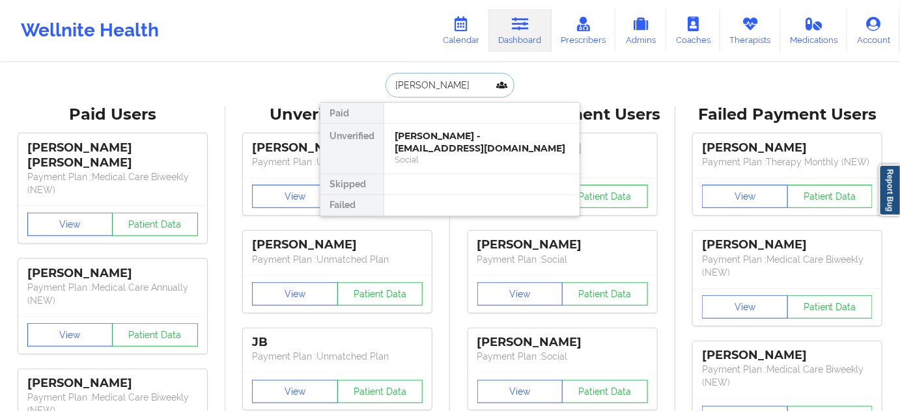
click at [434, 138] on div "[PERSON_NAME] - [EMAIL_ADDRESS][DOMAIN_NAME]" at bounding box center [482, 142] width 174 height 24
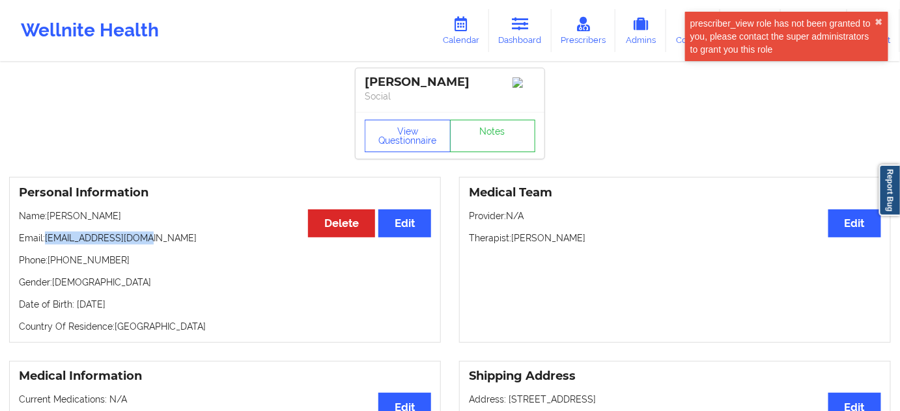
drag, startPoint x: 46, startPoint y: 243, endPoint x: 151, endPoint y: 236, distance: 105.7
click at [147, 235] on div "Personal Information Edit Delete Name: [PERSON_NAME] Email: [EMAIL_ADDRESS][DOM…" at bounding box center [225, 260] width 432 height 166
click at [384, 75] on div "[PERSON_NAME]" at bounding box center [450, 82] width 171 height 15
click at [434, 86] on div "[PERSON_NAME]" at bounding box center [450, 82] width 171 height 15
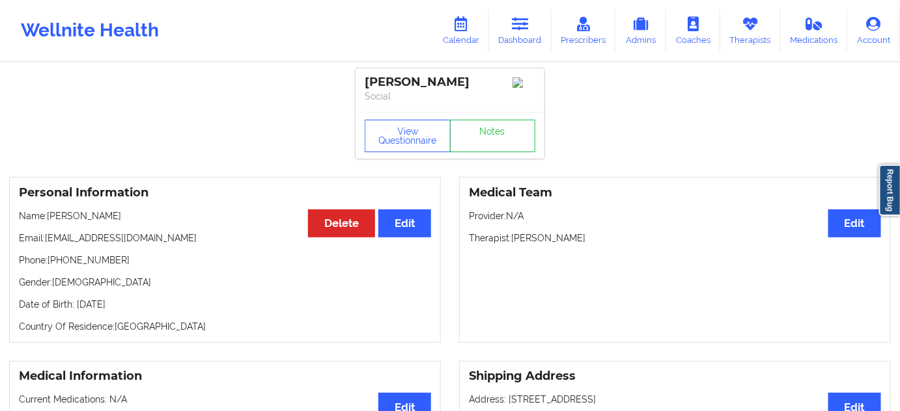
click at [434, 86] on div "[PERSON_NAME]" at bounding box center [450, 82] width 171 height 15
drag, startPoint x: 46, startPoint y: 243, endPoint x: 157, endPoint y: 235, distance: 111.6
click at [156, 235] on div "Personal Information Edit Delete Name: [PERSON_NAME] Email: [EMAIL_ADDRESS][DOM…" at bounding box center [225, 260] width 432 height 166
drag, startPoint x: 49, startPoint y: 264, endPoint x: 132, endPoint y: 258, distance: 82.8
click at [129, 260] on p "Phone: [PHONE_NUMBER]" at bounding box center [225, 260] width 412 height 13
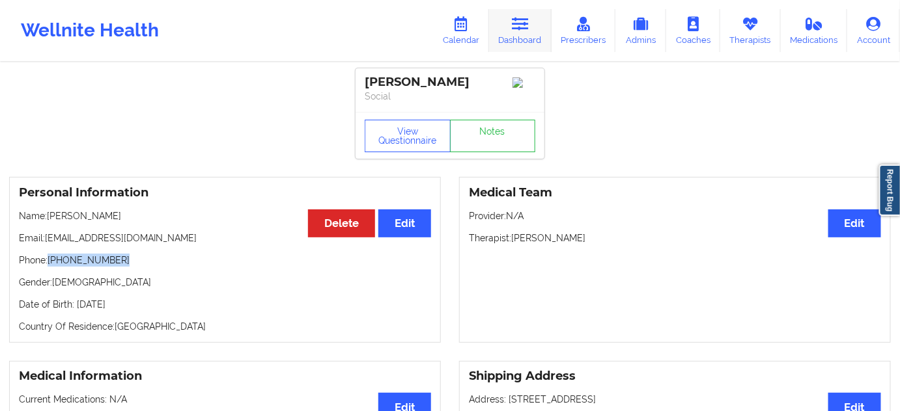
click at [512, 44] on link "Dashboard" at bounding box center [520, 30] width 62 height 43
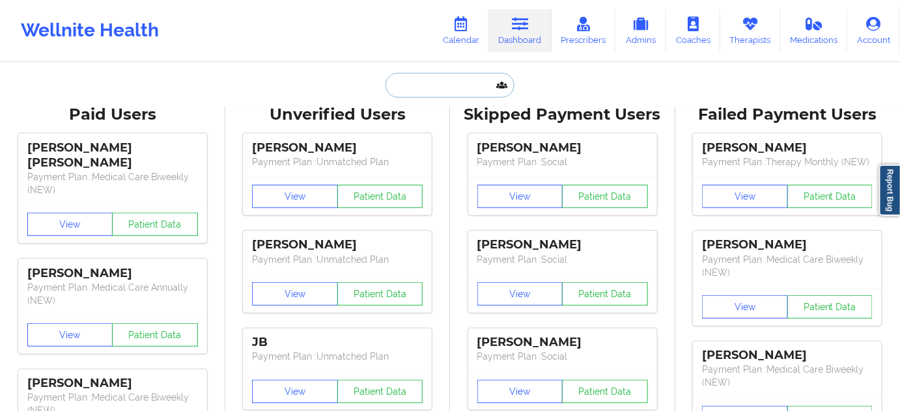
click at [431, 76] on input "text" at bounding box center [449, 85] width 129 height 25
paste input "[PERSON_NAME]"
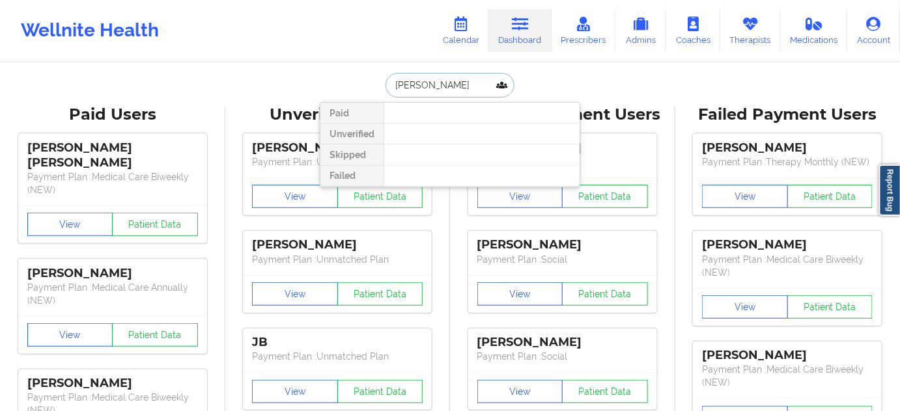
click at [391, 83] on input "[PERSON_NAME]" at bounding box center [449, 85] width 129 height 25
click at [439, 82] on input "[PERSON_NAME]" at bounding box center [449, 85] width 129 height 25
type input "[PERSON_NAME]"
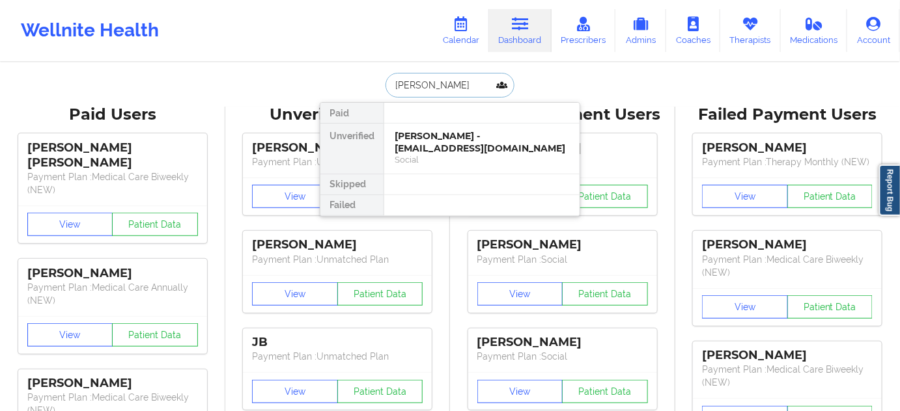
click at [451, 129] on div "[PERSON_NAME] - [EMAIL_ADDRESS][DOMAIN_NAME] Social" at bounding box center [481, 149] width 195 height 50
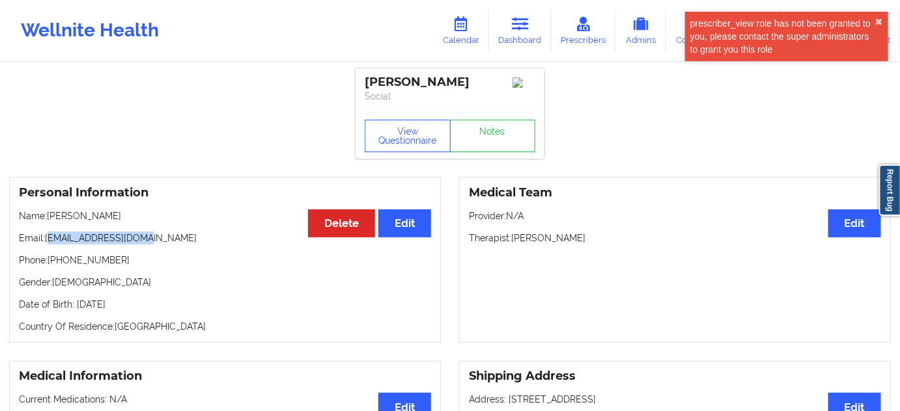
drag, startPoint x: 48, startPoint y: 244, endPoint x: 141, endPoint y: 237, distance: 93.4
click at [141, 237] on p "Email: [EMAIL_ADDRESS][DOMAIN_NAME]" at bounding box center [225, 238] width 412 height 13
drag, startPoint x: 47, startPoint y: 244, endPoint x: 159, endPoint y: 237, distance: 112.8
click at [159, 237] on p "Email: [EMAIL_ADDRESS][DOMAIN_NAME]" at bounding box center [225, 238] width 412 height 13
click at [388, 83] on div "[PERSON_NAME]" at bounding box center [450, 82] width 171 height 15
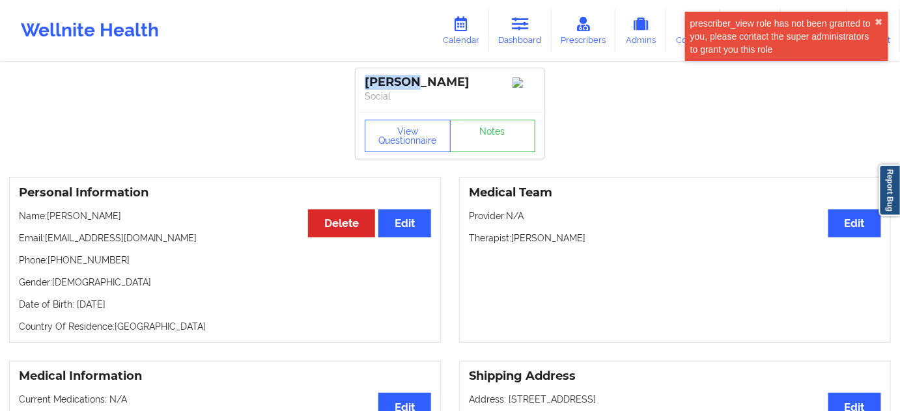
click at [388, 83] on div "[PERSON_NAME]" at bounding box center [450, 82] width 171 height 15
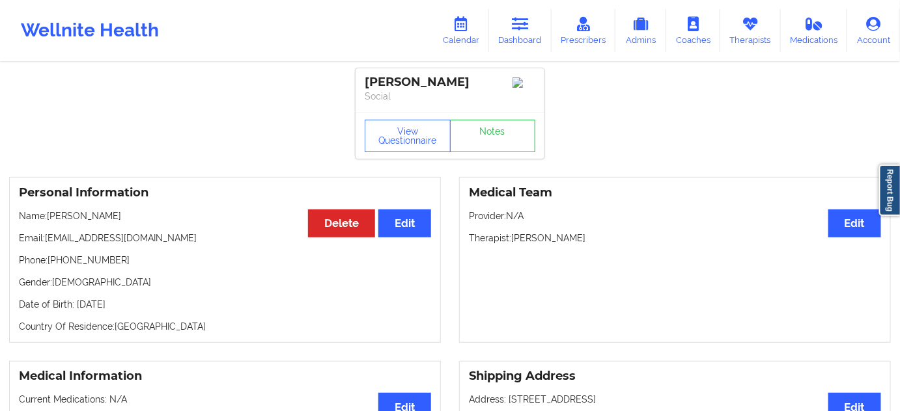
click at [443, 81] on div "[PERSON_NAME]" at bounding box center [450, 82] width 171 height 15
drag, startPoint x: 45, startPoint y: 242, endPoint x: 161, endPoint y: 227, distance: 117.5
click at [155, 227] on div "Personal Information Edit Delete Name: [PERSON_NAME] Email: [EMAIL_ADDRESS][DOM…" at bounding box center [225, 260] width 432 height 166
drag, startPoint x: 52, startPoint y: 266, endPoint x: 153, endPoint y: 264, distance: 100.9
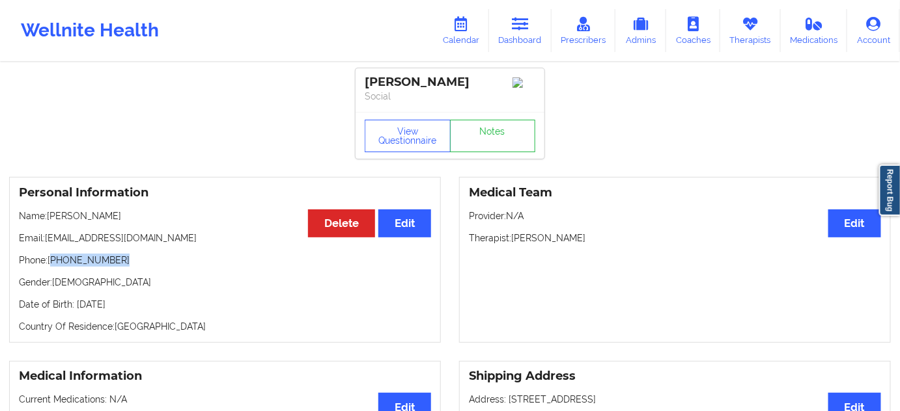
click at [153, 264] on p "Phone: [PHONE_NUMBER]" at bounding box center [225, 260] width 412 height 13
drag, startPoint x: 50, startPoint y: 266, endPoint x: 145, endPoint y: 279, distance: 95.3
click at [145, 279] on div "Personal Information Edit Delete Name: [PERSON_NAME] Email: [EMAIL_ADDRESS][DOM…" at bounding box center [225, 260] width 432 height 166
click at [155, 286] on p "Gender: [DEMOGRAPHIC_DATA]" at bounding box center [225, 282] width 412 height 13
drag, startPoint x: 49, startPoint y: 264, endPoint x: 133, endPoint y: 261, distance: 84.7
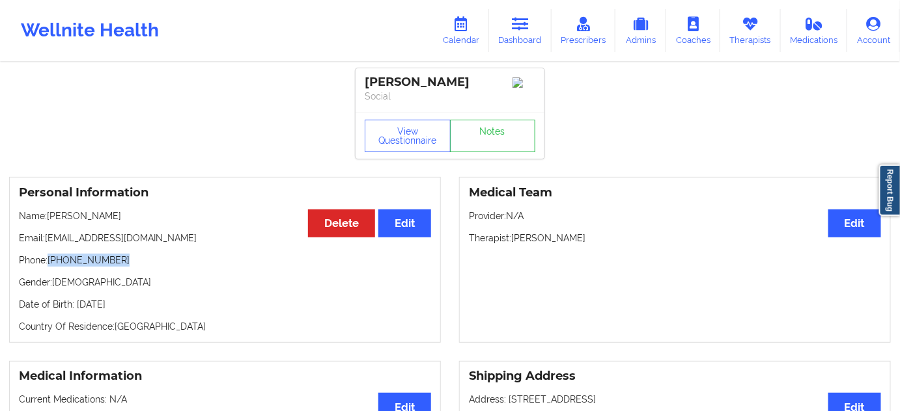
click at [133, 261] on p "Phone: [PHONE_NUMBER]" at bounding box center [225, 260] width 412 height 13
click at [518, 25] on icon at bounding box center [520, 24] width 17 height 14
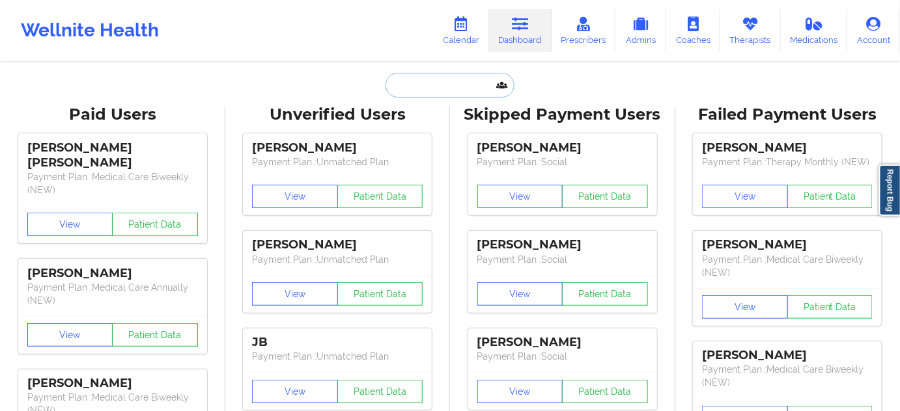
click at [450, 85] on input "text" at bounding box center [449, 85] width 129 height 25
paste input "[PERSON_NAME]"
type input "[PERSON_NAME]"
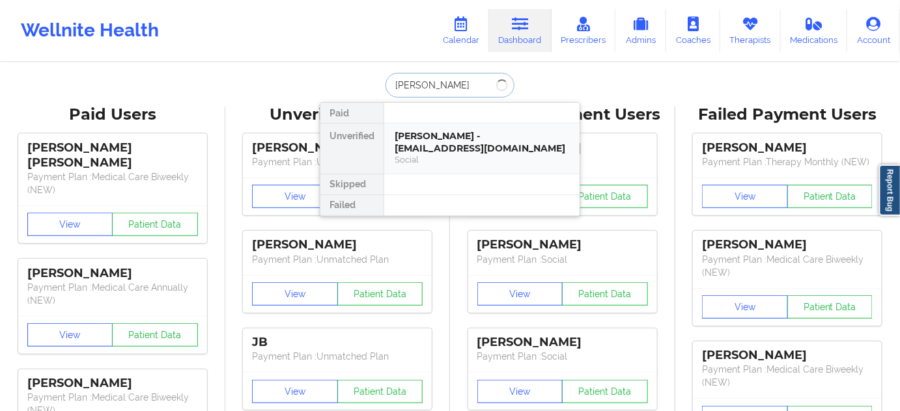
click at [439, 141] on div "[PERSON_NAME] - [EMAIL_ADDRESS][DOMAIN_NAME]" at bounding box center [482, 142] width 174 height 24
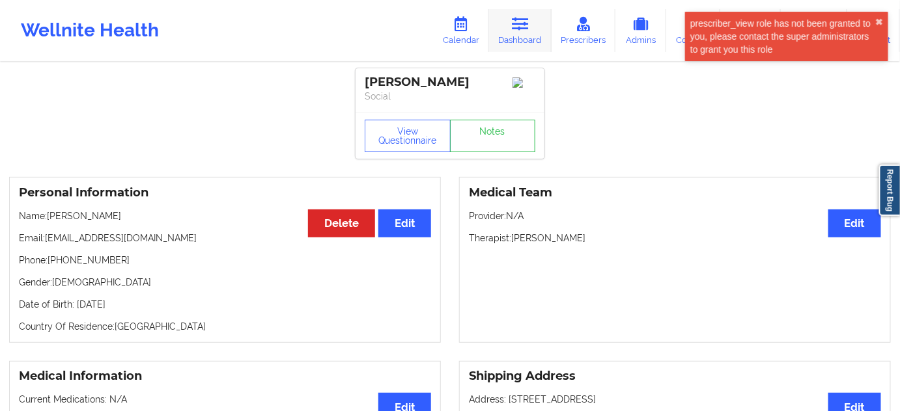
click at [524, 29] on icon at bounding box center [520, 24] width 17 height 14
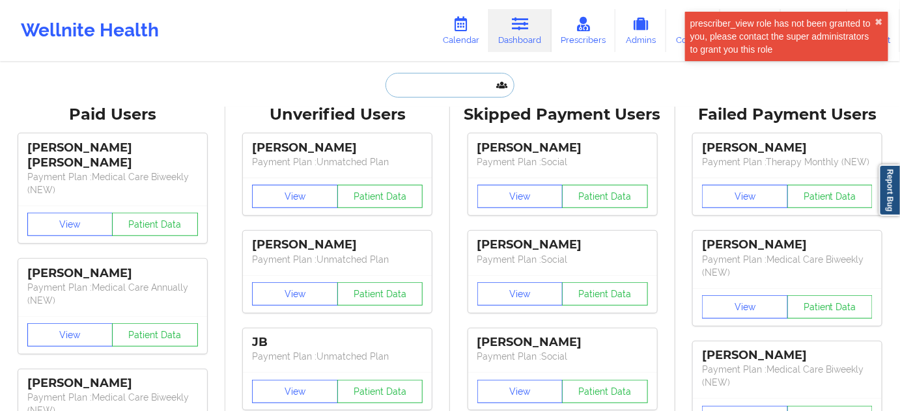
click at [469, 89] on input "text" at bounding box center [449, 85] width 129 height 25
paste input "[PERSON_NAME]"
type input "[PERSON_NAME]"
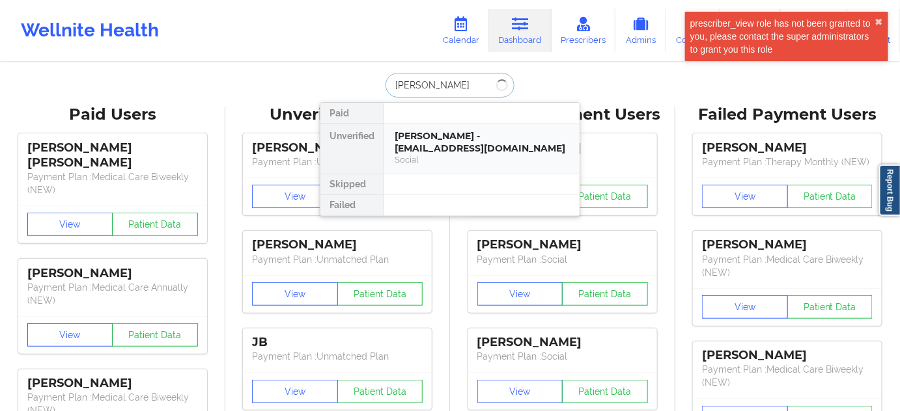
click at [451, 140] on div "[PERSON_NAME] - [EMAIL_ADDRESS][DOMAIN_NAME]" at bounding box center [482, 142] width 174 height 24
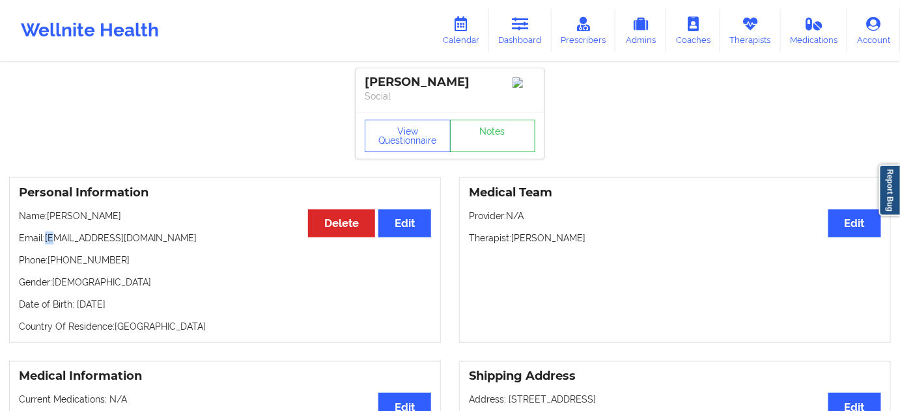
drag, startPoint x: 43, startPoint y: 243, endPoint x: 59, endPoint y: 239, distance: 16.9
click at [59, 239] on p "Email: [EMAIL_ADDRESS][DOMAIN_NAME]" at bounding box center [225, 238] width 412 height 13
click at [94, 273] on div "Personal Information Edit Delete Name: [PERSON_NAME] Email: [EMAIL_ADDRESS][DOM…" at bounding box center [225, 260] width 432 height 166
drag, startPoint x: 47, startPoint y: 244, endPoint x: 156, endPoint y: 238, distance: 109.6
click at [156, 238] on p "Email: [EMAIL_ADDRESS][DOMAIN_NAME]" at bounding box center [225, 238] width 412 height 13
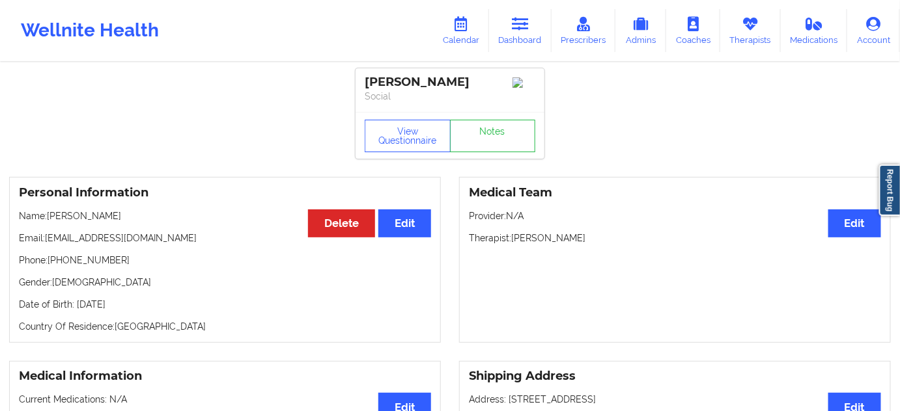
click at [380, 76] on div "[PERSON_NAME]" at bounding box center [450, 82] width 171 height 15
click at [432, 80] on div "[PERSON_NAME]" at bounding box center [450, 82] width 171 height 15
drag, startPoint x: 47, startPoint y: 240, endPoint x: 152, endPoint y: 230, distance: 105.3
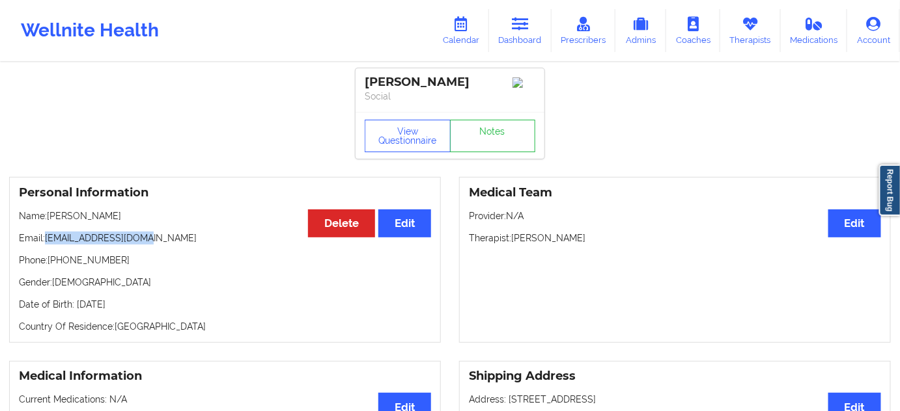
click at [152, 230] on div "Personal Information Edit Delete Name: [PERSON_NAME] Email: [EMAIL_ADDRESS][DOM…" at bounding box center [225, 260] width 432 height 166
drag, startPoint x: 50, startPoint y: 260, endPoint x: 146, endPoint y: 260, distance: 96.3
click at [146, 260] on p "Phone: [PHONE_NUMBER]" at bounding box center [225, 260] width 412 height 13
click at [518, 38] on link "Dashboard" at bounding box center [520, 30] width 62 height 43
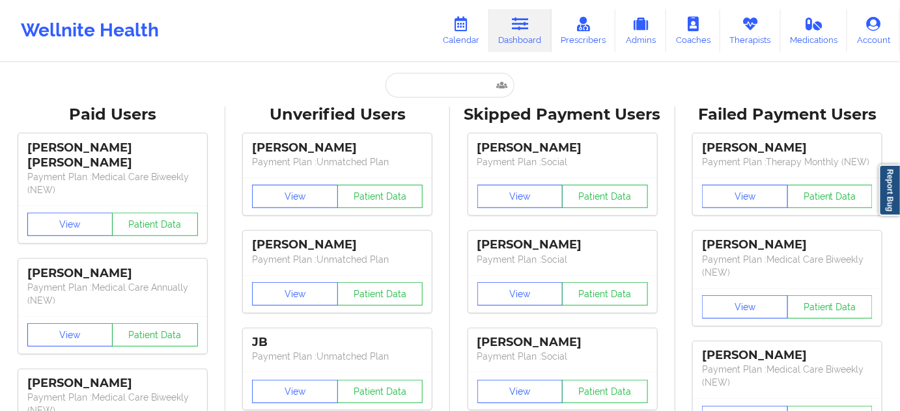
click at [531, 35] on link "Dashboard" at bounding box center [520, 30] width 62 height 43
click at [451, 94] on input "text" at bounding box center [449, 85] width 129 height 25
paste input "[EMAIL_ADDRESS][DOMAIN_NAME]"
type input "[EMAIL_ADDRESS][DOMAIN_NAME]"
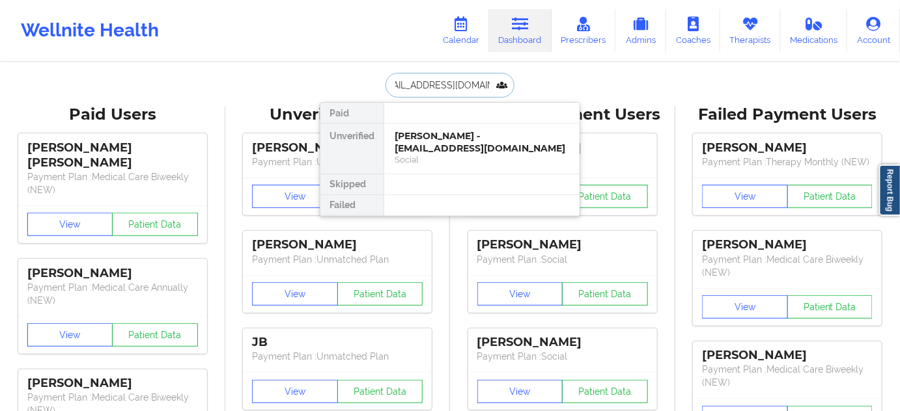
click at [434, 142] on div "[PERSON_NAME] - [EMAIL_ADDRESS][DOMAIN_NAME]" at bounding box center [482, 142] width 174 height 24
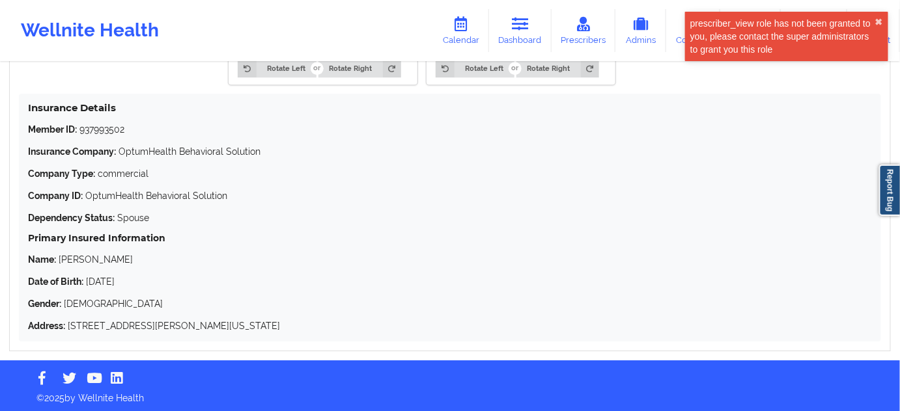
scroll to position [1206, 0]
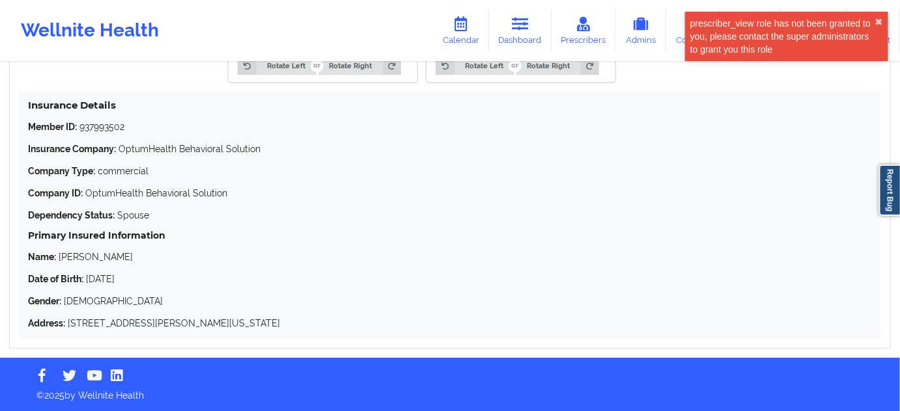
click at [115, 120] on p "Member ID: 937993502" at bounding box center [450, 126] width 844 height 13
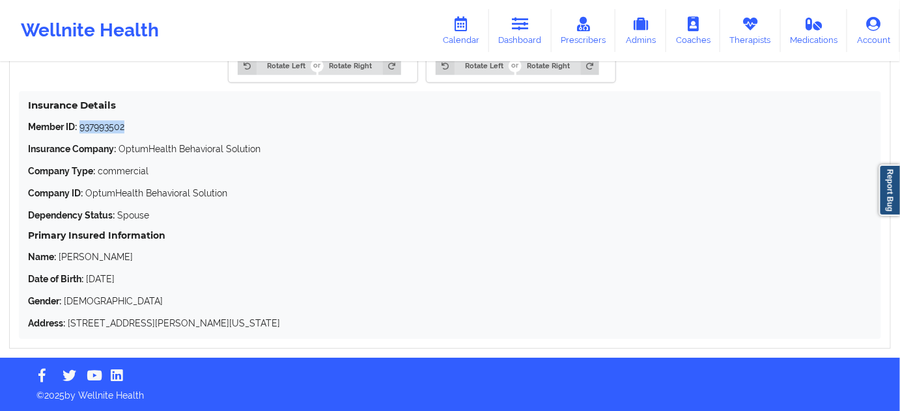
click at [115, 120] on p "Member ID: 937993502" at bounding box center [450, 126] width 844 height 13
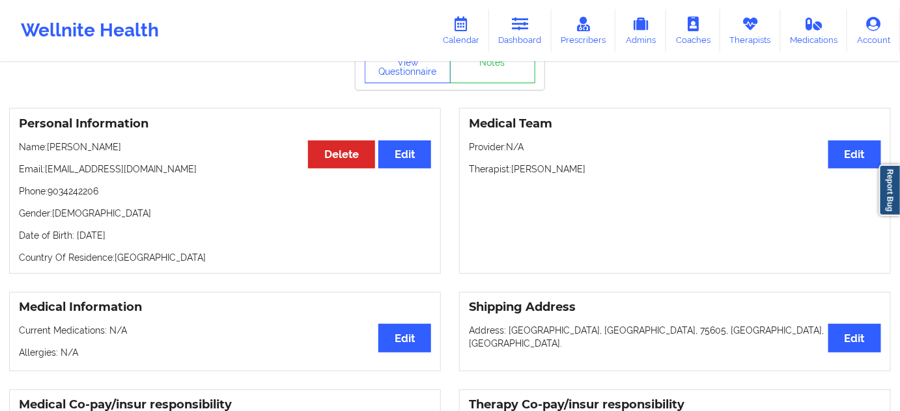
scroll to position [0, 0]
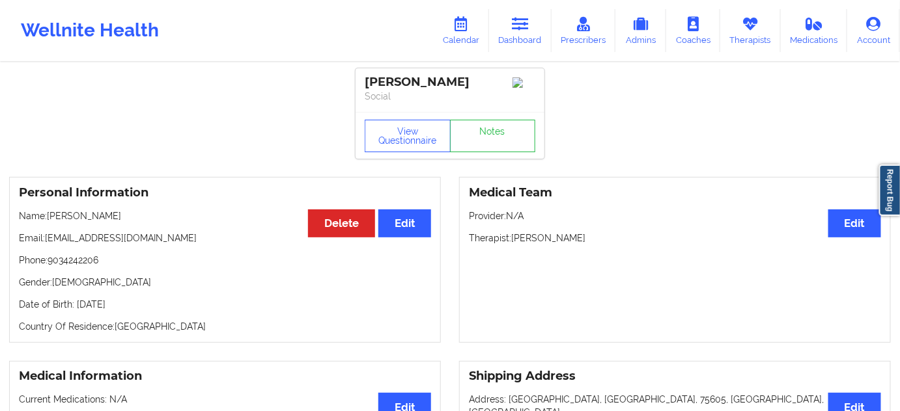
click at [566, 238] on p "Therapist: [PERSON_NAME]" at bounding box center [675, 238] width 412 height 13
drag, startPoint x: 366, startPoint y: 78, endPoint x: 430, endPoint y: 44, distance: 73.1
click at [503, 72] on div "[PERSON_NAME] Social" at bounding box center [449, 90] width 189 height 44
click at [499, 151] on link "Notes" at bounding box center [493, 136] width 86 height 33
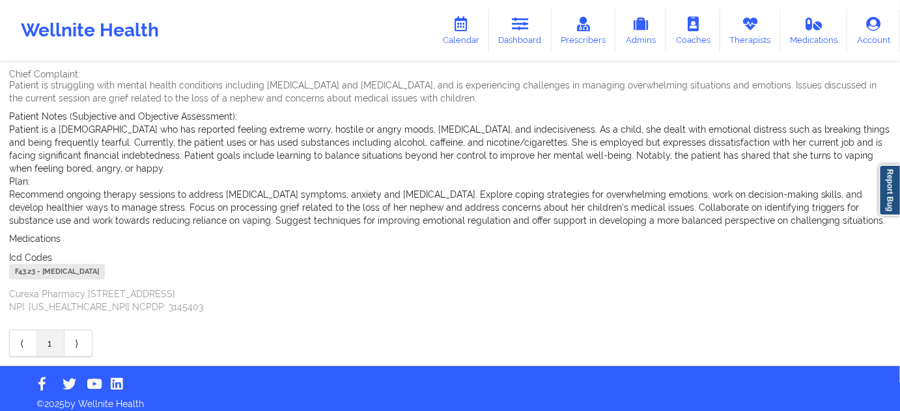
scroll to position [118, 0]
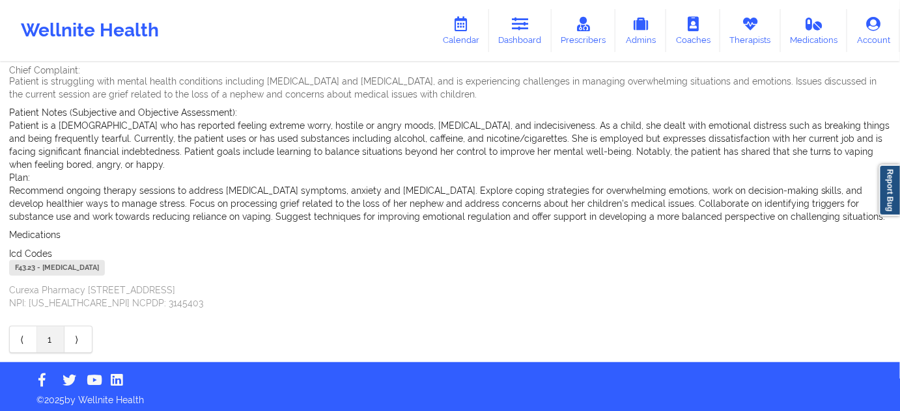
click at [24, 273] on div "F43.23 - [MEDICAL_DATA]" at bounding box center [57, 268] width 96 height 16
click at [511, 34] on link "Dashboard" at bounding box center [520, 30] width 62 height 43
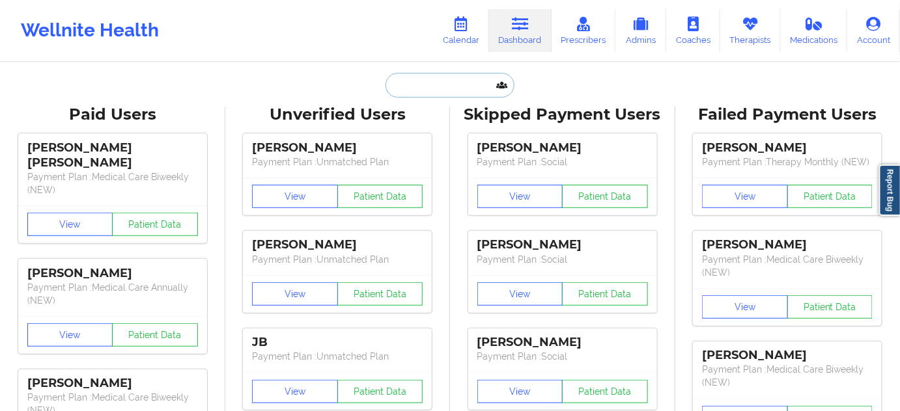
click at [467, 89] on input "text" at bounding box center [449, 85] width 129 height 25
paste input "[EMAIL_ADDRESS][DOMAIN_NAME]"
type input "[EMAIL_ADDRESS][DOMAIN_NAME]"
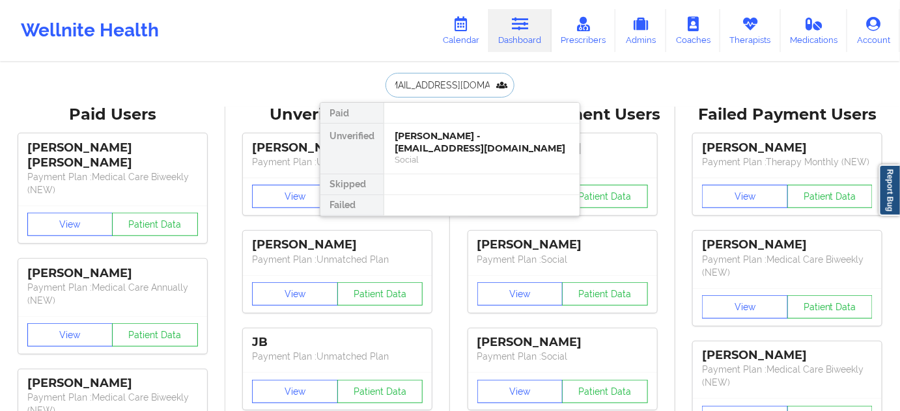
click at [434, 137] on div "[PERSON_NAME] - [EMAIL_ADDRESS][DOMAIN_NAME]" at bounding box center [482, 142] width 174 height 24
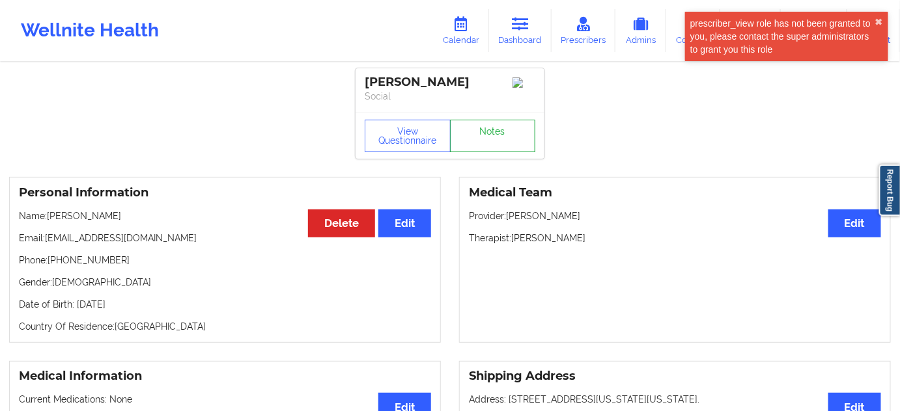
click at [493, 135] on link "Notes" at bounding box center [493, 136] width 86 height 33
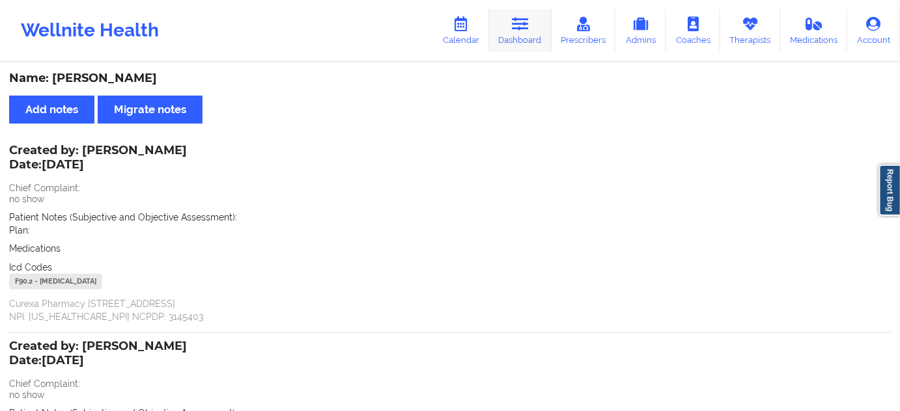
click at [537, 35] on link "Dashboard" at bounding box center [520, 30] width 62 height 43
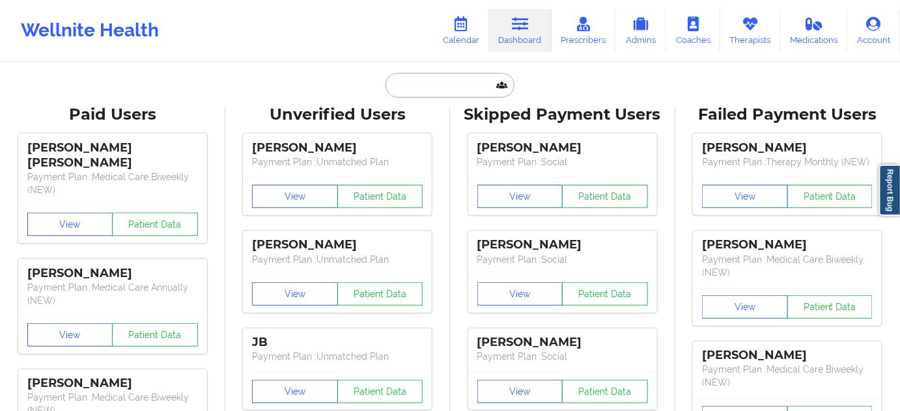
click at [474, 82] on input "text" at bounding box center [449, 85] width 129 height 25
type input "d"
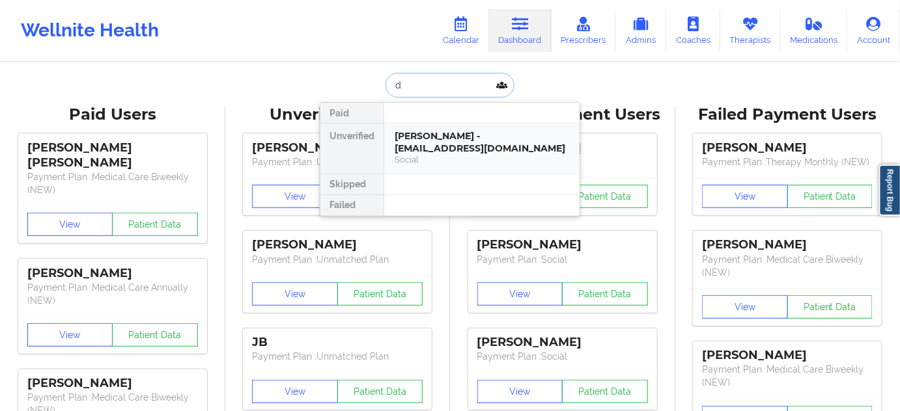
click at [464, 140] on div "[PERSON_NAME] - [EMAIL_ADDRESS][DOMAIN_NAME]" at bounding box center [482, 142] width 174 height 24
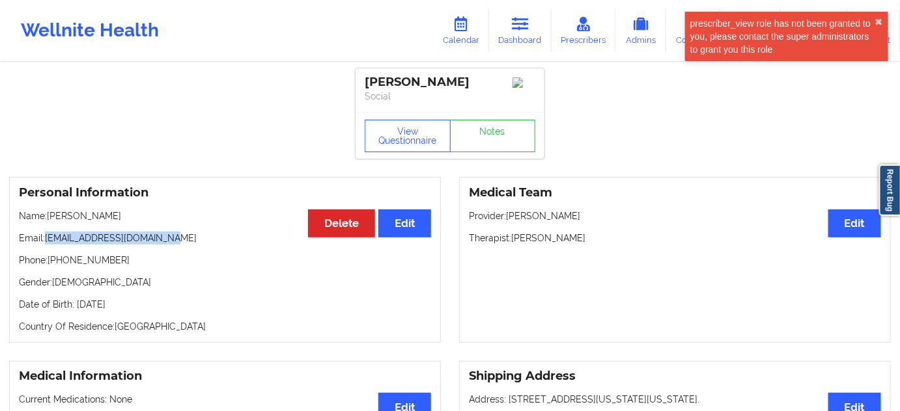
drag, startPoint x: 47, startPoint y: 237, endPoint x: 193, endPoint y: 242, distance: 145.9
click at [191, 242] on p "Email: [EMAIL_ADDRESS][DOMAIN_NAME]" at bounding box center [225, 238] width 412 height 13
click at [536, 37] on link "Dashboard" at bounding box center [520, 30] width 62 height 43
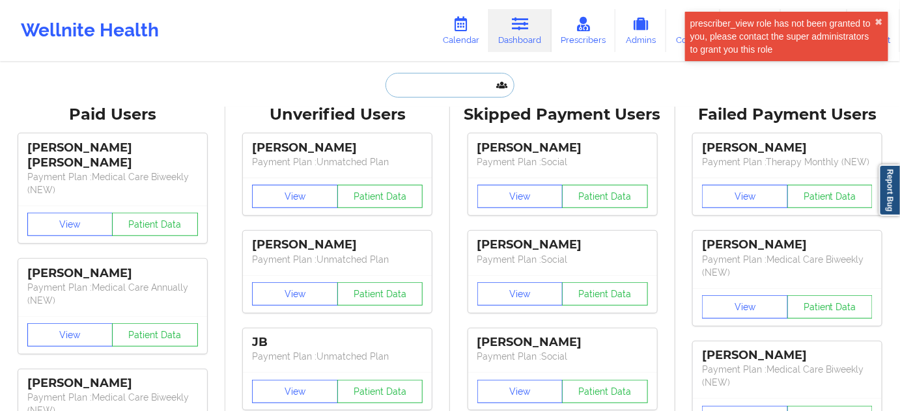
click at [448, 87] on input "text" at bounding box center [449, 85] width 129 height 25
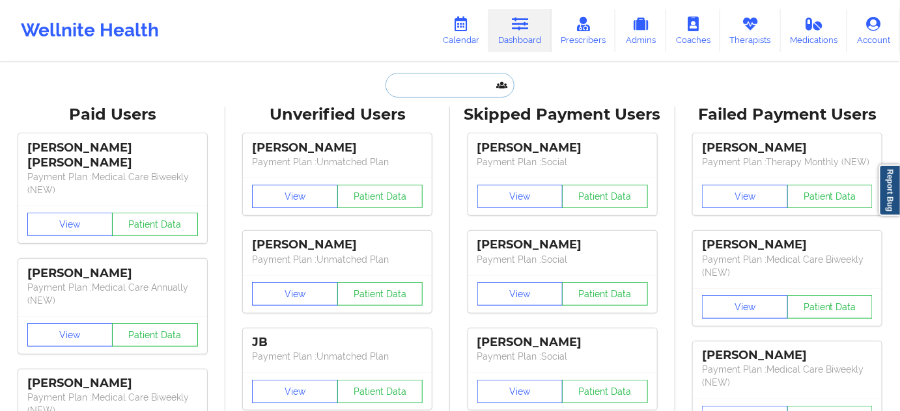
paste input "[EMAIL_ADDRESS][DOMAIN_NAME]"
type input "[EMAIL_ADDRESS][DOMAIN_NAME]"
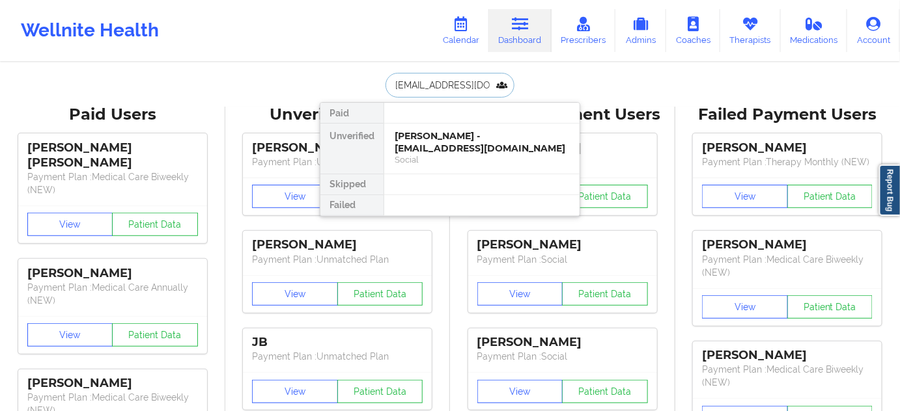
click at [442, 140] on div "[PERSON_NAME] - [EMAIL_ADDRESS][DOMAIN_NAME]" at bounding box center [482, 142] width 174 height 24
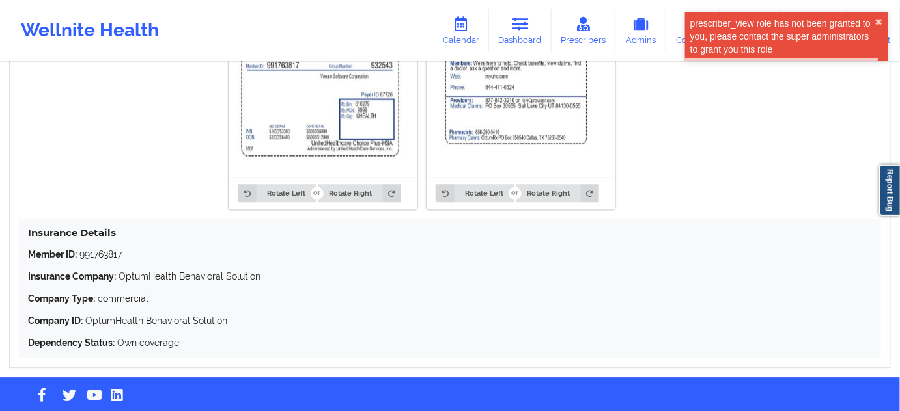
scroll to position [1087, 0]
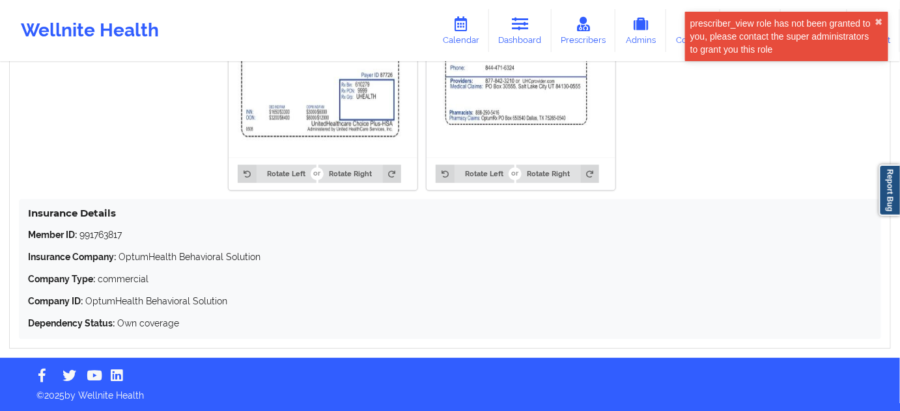
click at [93, 236] on p "Member ID: 991763817" at bounding box center [450, 234] width 844 height 13
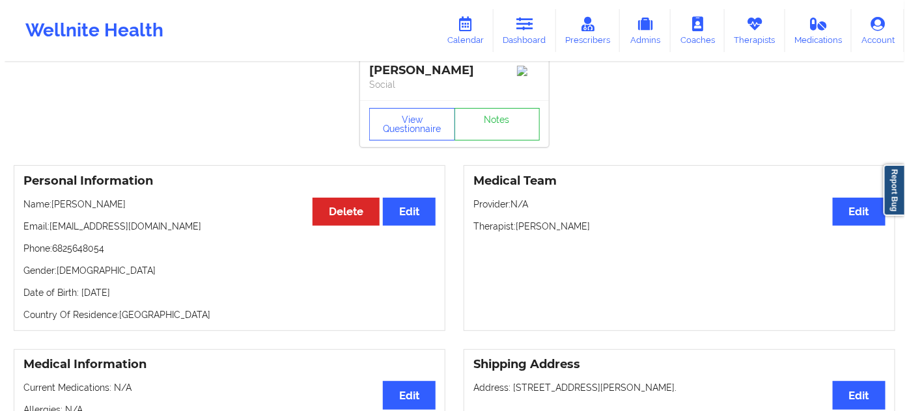
scroll to position [0, 0]
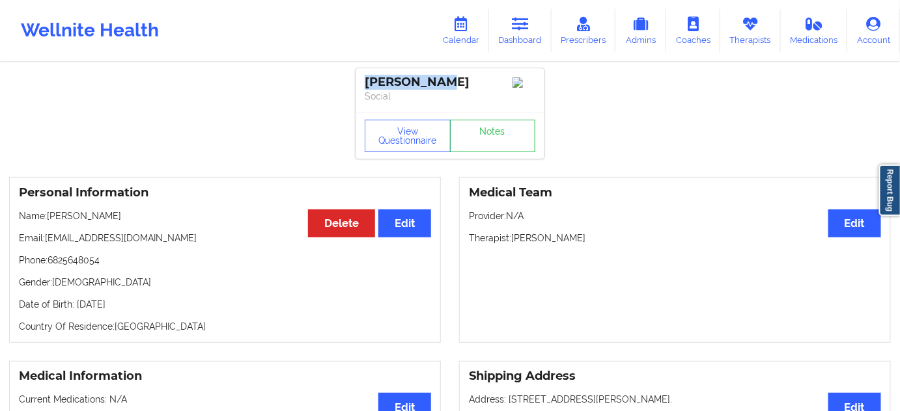
drag, startPoint x: 406, startPoint y: 91, endPoint x: 357, endPoint y: 89, distance: 48.9
click at [357, 89] on div "[PERSON_NAME] Social" at bounding box center [449, 90] width 189 height 44
click at [361, 88] on div "[PERSON_NAME] Social" at bounding box center [449, 90] width 189 height 44
drag, startPoint x: 447, startPoint y: 79, endPoint x: 352, endPoint y: 74, distance: 95.2
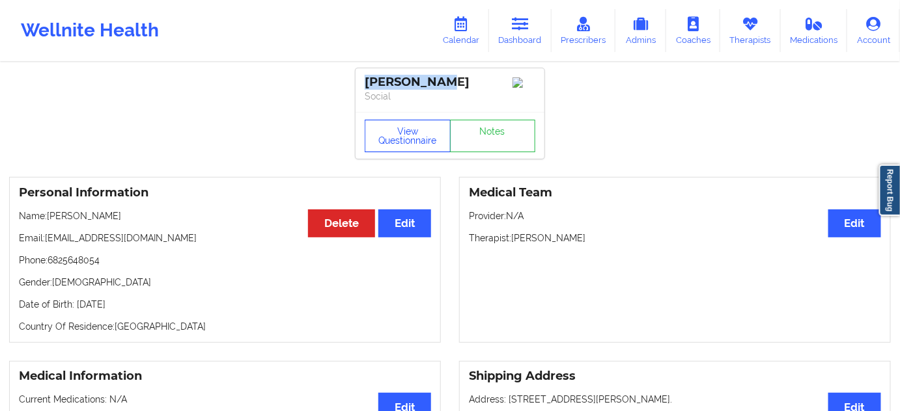
click at [410, 150] on button "View Questionnaire" at bounding box center [408, 136] width 86 height 33
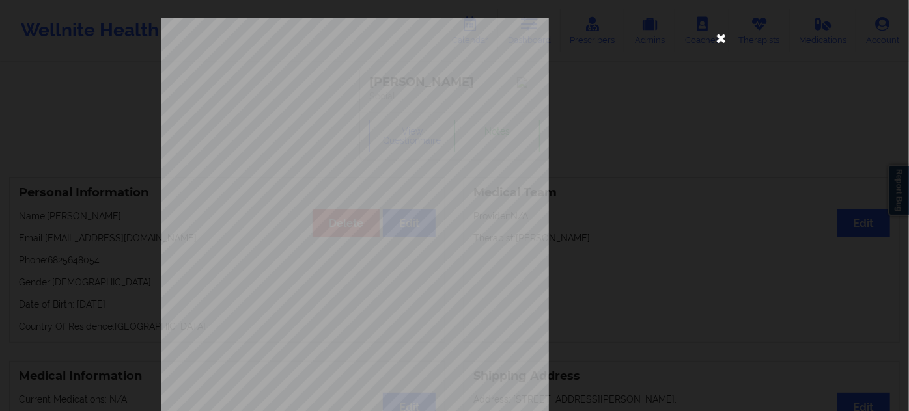
click at [715, 44] on icon at bounding box center [721, 37] width 21 height 21
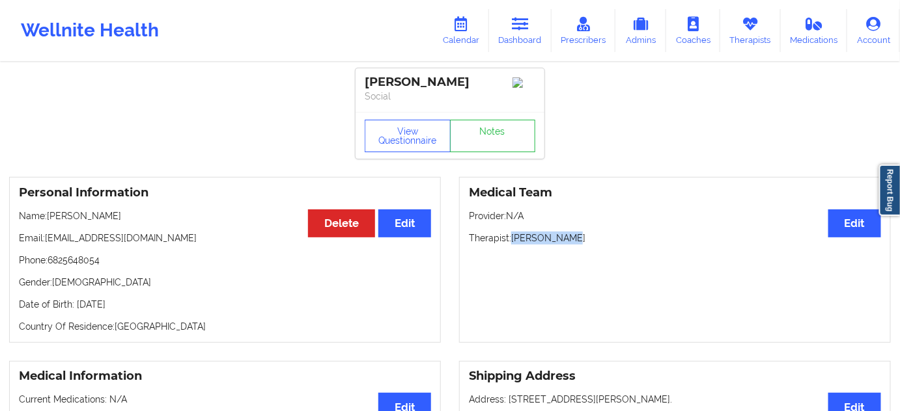
drag, startPoint x: 514, startPoint y: 239, endPoint x: 587, endPoint y: 238, distance: 73.6
click at [587, 238] on p "Therapist: [PERSON_NAME]" at bounding box center [675, 238] width 412 height 13
click at [491, 152] on link "Notes" at bounding box center [493, 136] width 86 height 33
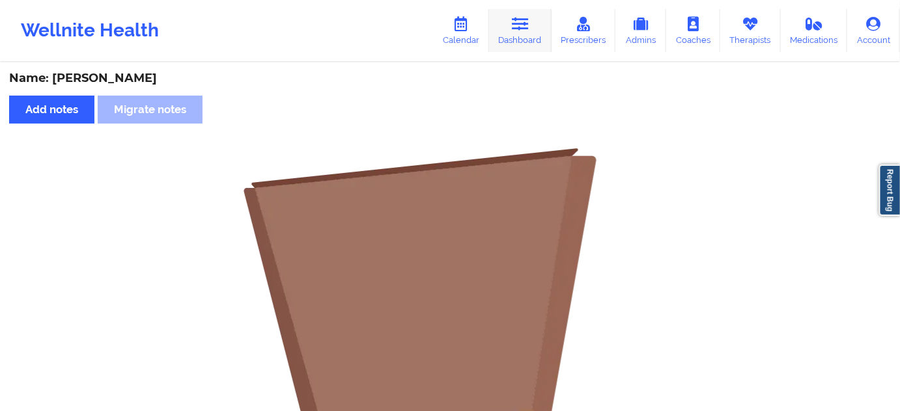
click at [525, 18] on icon at bounding box center [520, 24] width 17 height 14
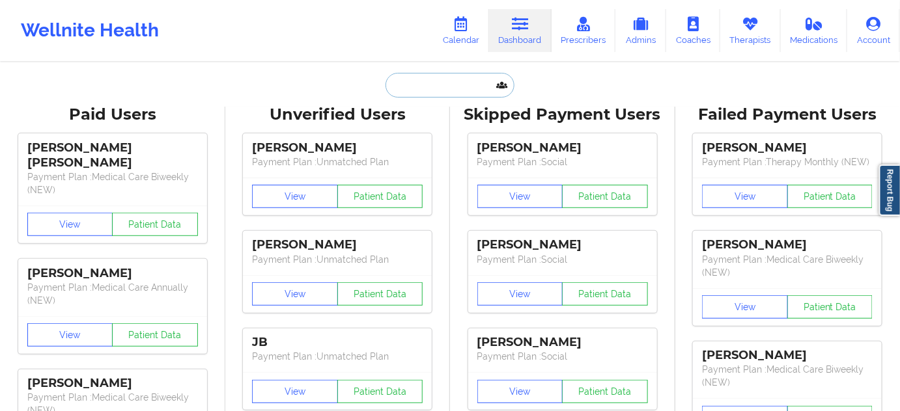
click at [447, 77] on input "text" at bounding box center [449, 85] width 129 height 25
paste input "[PERSON_NAME]"
type input "[PERSON_NAME]"
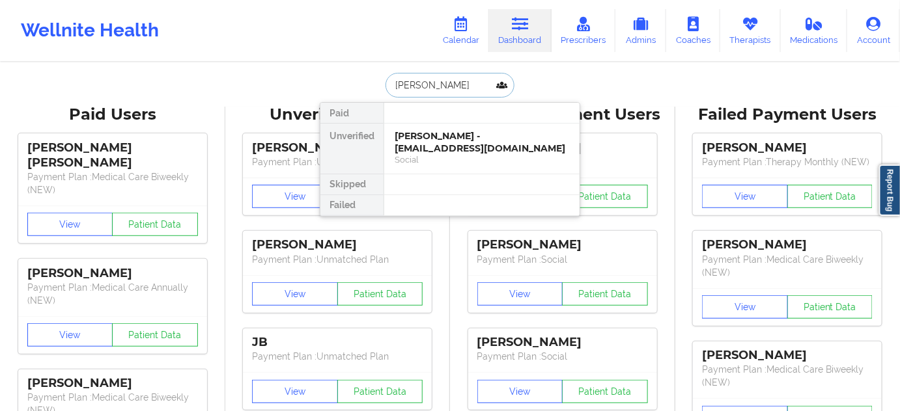
click at [446, 142] on div "[PERSON_NAME] - [EMAIL_ADDRESS][DOMAIN_NAME]" at bounding box center [482, 142] width 174 height 24
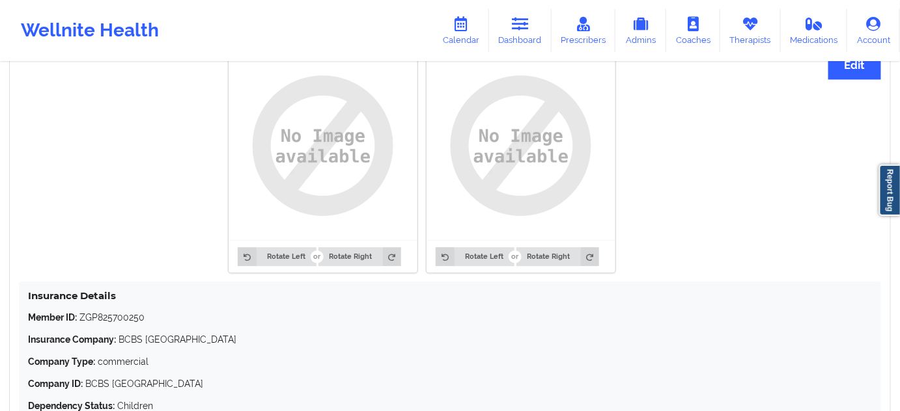
scroll to position [1213, 0]
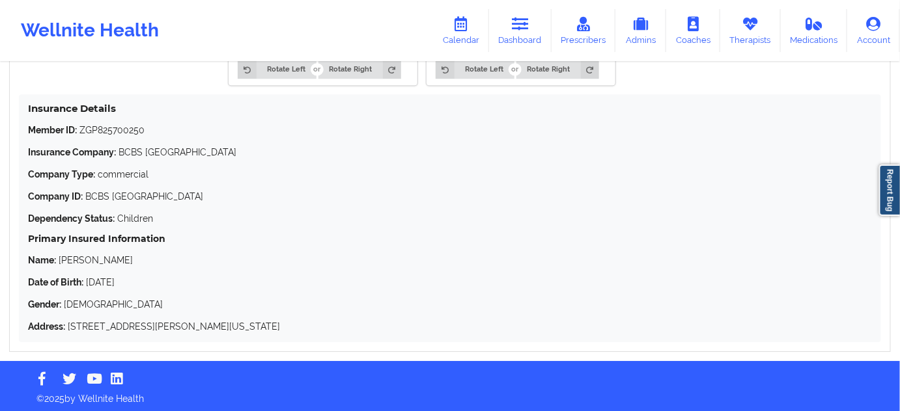
click at [113, 124] on p "Member ID: ZGP825700250" at bounding box center [450, 130] width 844 height 13
click at [518, 29] on icon at bounding box center [520, 24] width 17 height 14
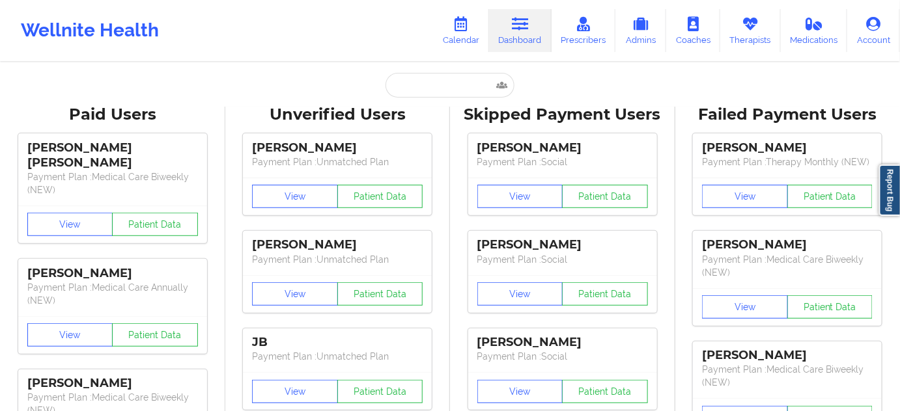
click at [512, 35] on link "Dashboard" at bounding box center [520, 30] width 62 height 43
click at [458, 75] on input "text" at bounding box center [449, 85] width 129 height 25
paste input "[PERSON_NAME]"
type input "[PERSON_NAME]"
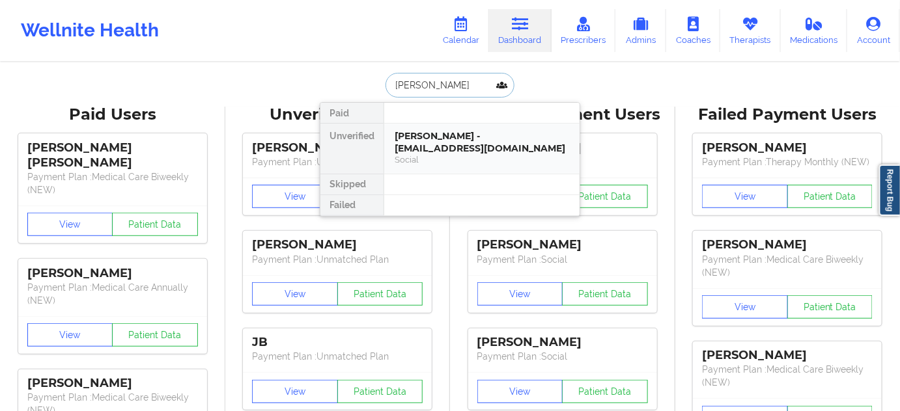
click at [446, 132] on div "[PERSON_NAME] - [EMAIL_ADDRESS][DOMAIN_NAME]" at bounding box center [482, 142] width 174 height 24
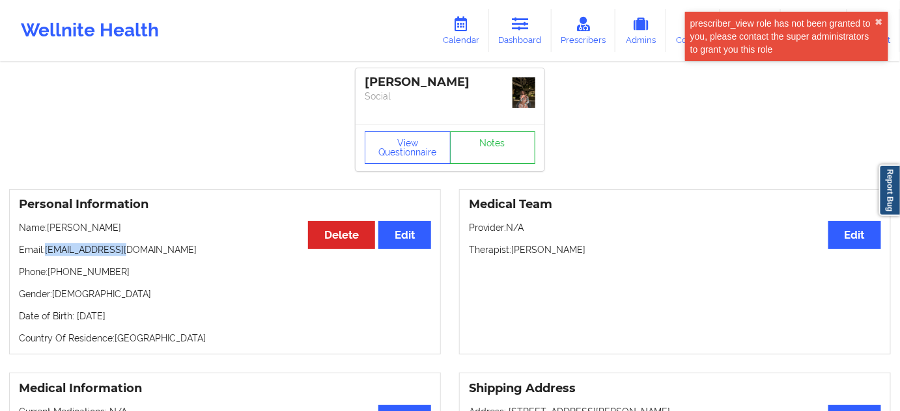
drag, startPoint x: 44, startPoint y: 249, endPoint x: 120, endPoint y: 249, distance: 76.2
click at [120, 249] on p "Email: [EMAIL_ADDRESS][DOMAIN_NAME]" at bounding box center [225, 249] width 412 height 13
drag, startPoint x: 134, startPoint y: 280, endPoint x: 116, endPoint y: 275, distance: 18.8
click at [133, 280] on div "Personal Information Edit Delete Name: [PERSON_NAME] Email: [EMAIL_ADDRESS][DOM…" at bounding box center [225, 272] width 432 height 166
click at [48, 245] on p "Email: [EMAIL_ADDRESS][DOMAIN_NAME]" at bounding box center [225, 249] width 412 height 13
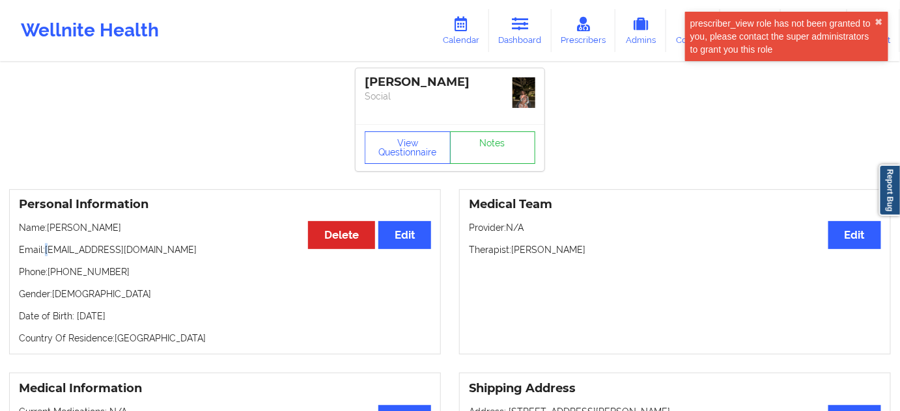
click at [48, 247] on p "Email: [EMAIL_ADDRESS][DOMAIN_NAME]" at bounding box center [225, 249] width 412 height 13
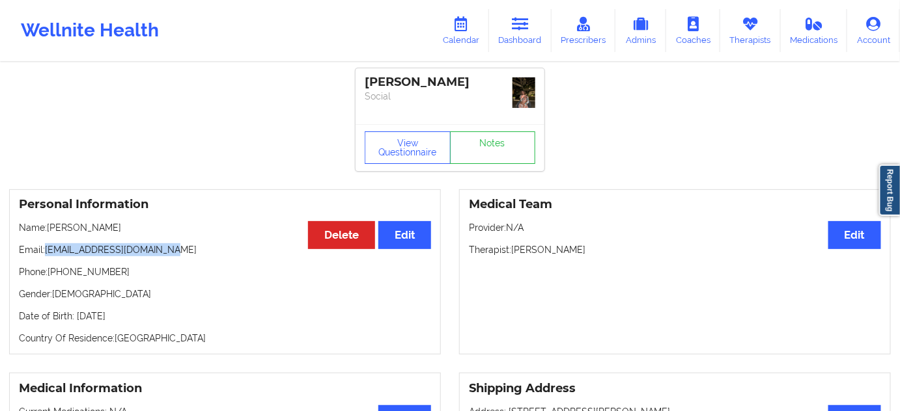
drag, startPoint x: 46, startPoint y: 247, endPoint x: 219, endPoint y: 245, distance: 173.2
click at [190, 246] on p "Email: [EMAIL_ADDRESS][DOMAIN_NAME]" at bounding box center [225, 249] width 412 height 13
click at [432, 83] on div "[PERSON_NAME]" at bounding box center [450, 82] width 171 height 15
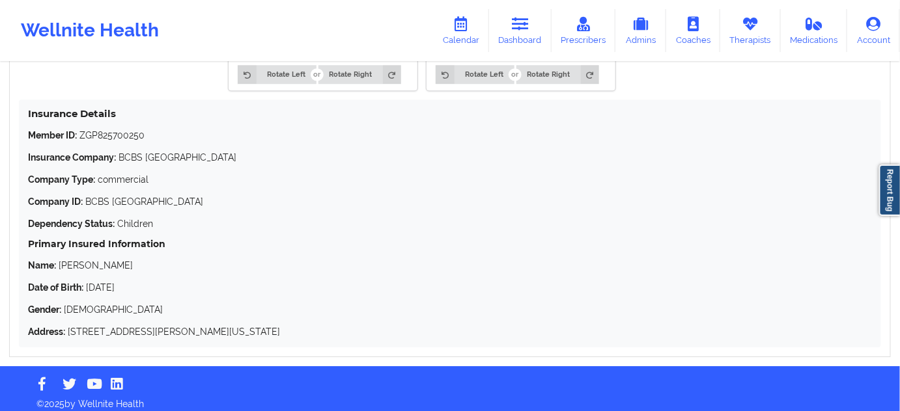
scroll to position [1213, 0]
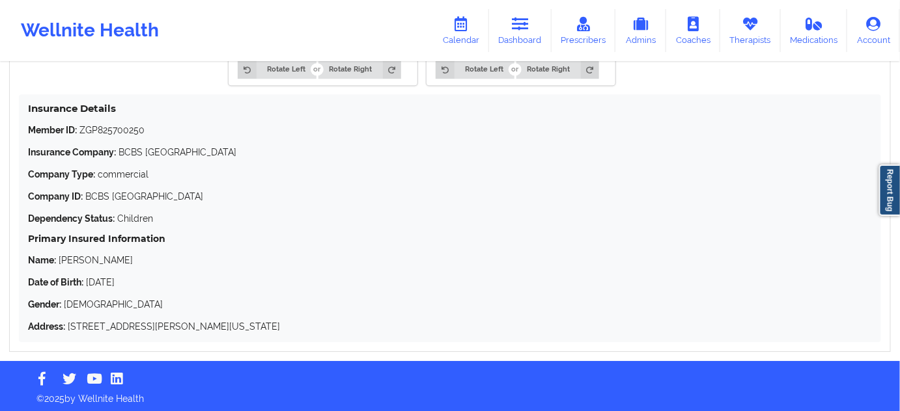
click at [102, 128] on p "Member ID: ZGP825700250" at bounding box center [450, 130] width 844 height 13
click at [543, 40] on link "Dashboard" at bounding box center [520, 30] width 62 height 43
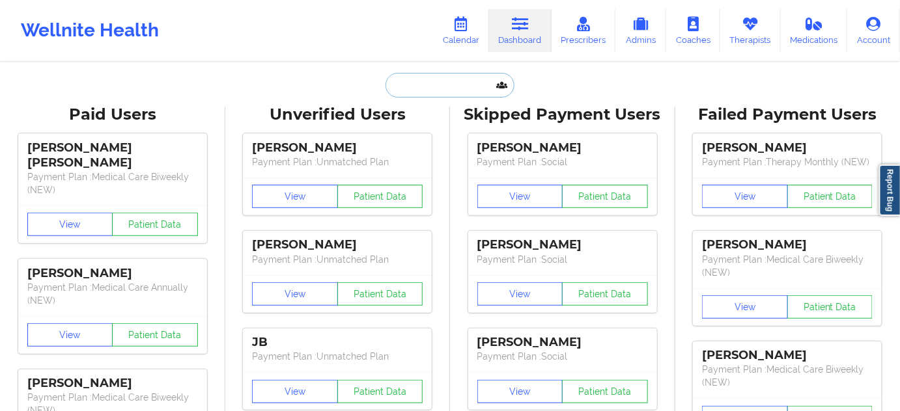
click at [455, 81] on input "text" at bounding box center [449, 85] width 129 height 25
paste input "[PERSON_NAME]"
type input "[PERSON_NAME]"
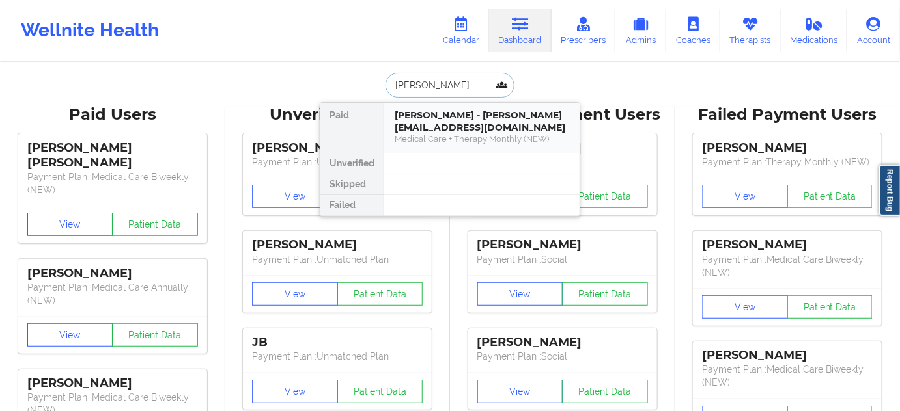
click at [436, 133] on div "Medical Care + Therapy Monthly (NEW)" at bounding box center [482, 138] width 174 height 11
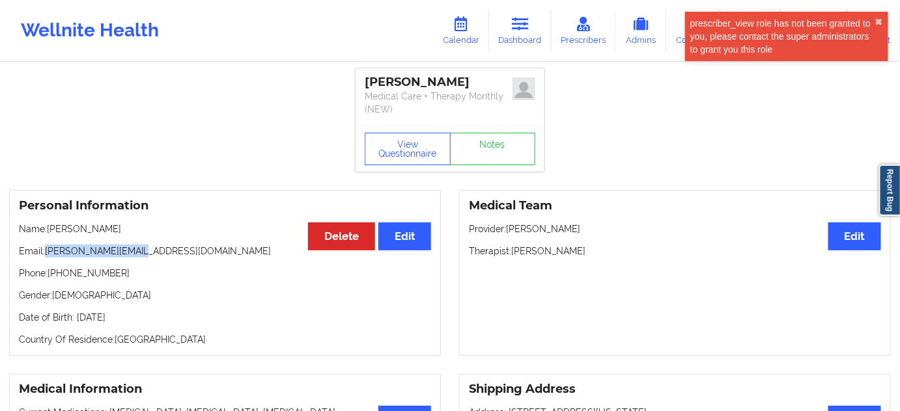
drag, startPoint x: 48, startPoint y: 249, endPoint x: 148, endPoint y: 243, distance: 100.5
click at [148, 243] on div "Personal Information Edit Delete Name: [PERSON_NAME] Email: [PERSON_NAME][EMAIL…" at bounding box center [225, 273] width 432 height 166
click at [76, 270] on p "Phone: [PHONE_NUMBER]" at bounding box center [225, 273] width 412 height 13
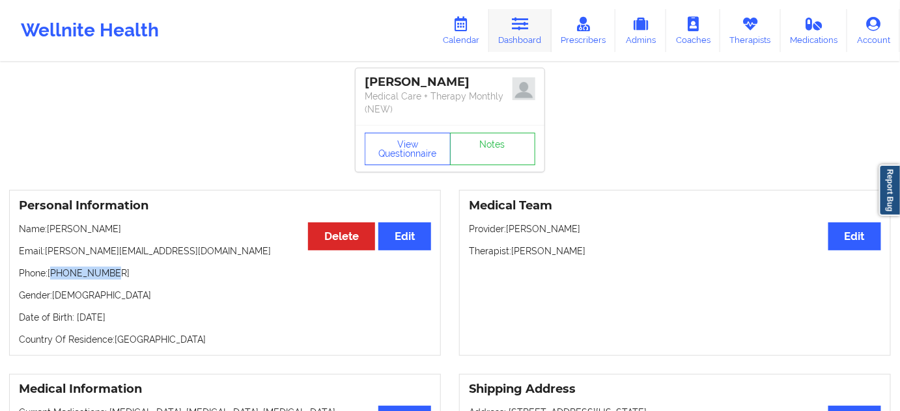
click at [519, 25] on icon at bounding box center [520, 24] width 17 height 14
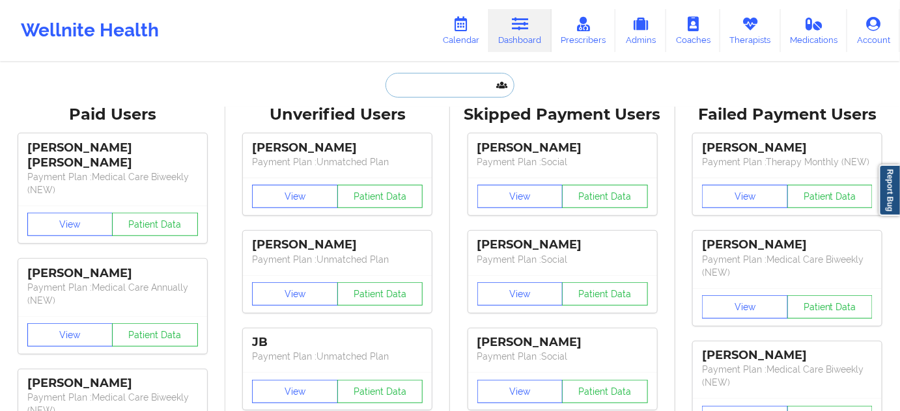
click at [465, 94] on input "text" at bounding box center [449, 85] width 129 height 25
paste input "[PERSON_NAME]"
type input "[PERSON_NAME]"
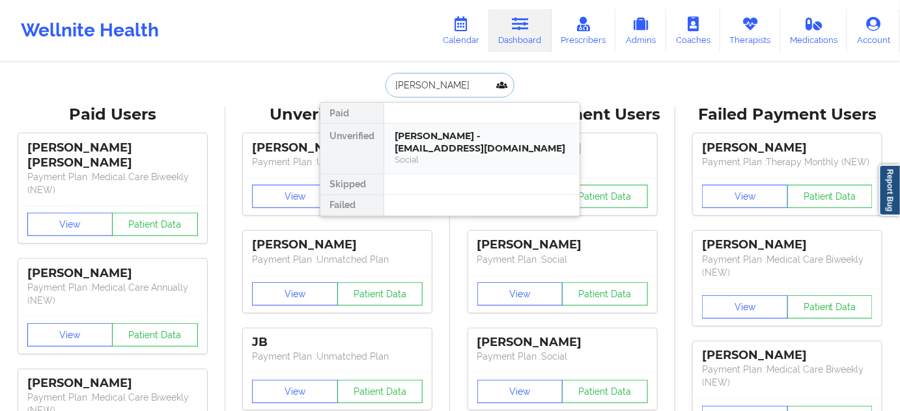
click at [437, 136] on div "[PERSON_NAME] - [EMAIL_ADDRESS][DOMAIN_NAME]" at bounding box center [482, 142] width 174 height 24
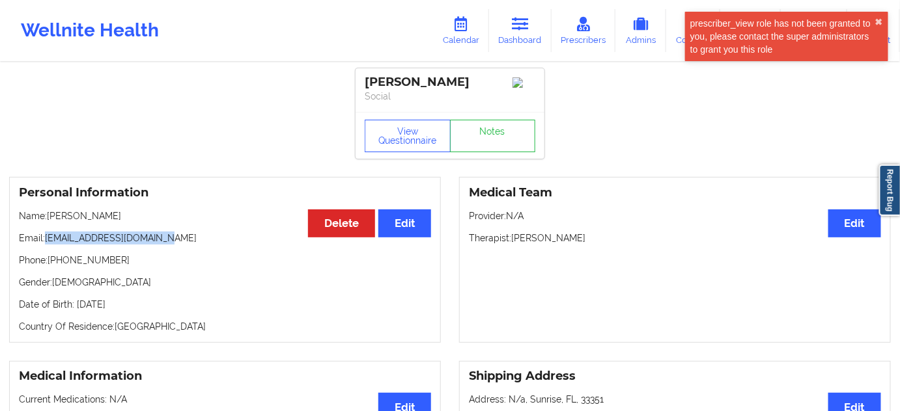
drag, startPoint x: 47, startPoint y: 239, endPoint x: 164, endPoint y: 228, distance: 117.6
click at [164, 228] on div "Personal Information Edit Delete Name: [PERSON_NAME] Email: [EMAIL_ADDRESS][DOM…" at bounding box center [225, 260] width 432 height 166
click at [392, 78] on div "[PERSON_NAME]" at bounding box center [450, 82] width 171 height 15
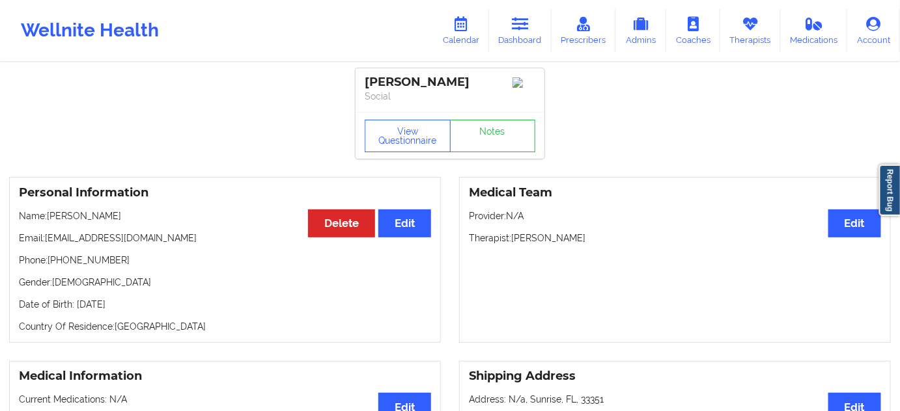
click at [428, 85] on div "[PERSON_NAME]" at bounding box center [450, 82] width 171 height 15
drag, startPoint x: 46, startPoint y: 240, endPoint x: 182, endPoint y: 230, distance: 136.4
click at [180, 232] on div "Personal Information Edit Delete Name: [PERSON_NAME] Email: [EMAIL_ADDRESS][DOM…" at bounding box center [225, 260] width 432 height 166
drag, startPoint x: 50, startPoint y: 260, endPoint x: 125, endPoint y: 264, distance: 74.9
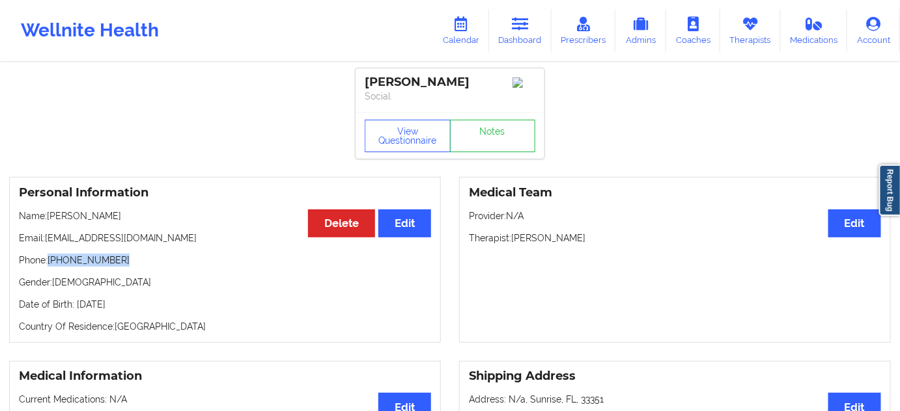
click at [122, 263] on p "Phone: [PHONE_NUMBER]" at bounding box center [225, 260] width 412 height 13
click at [525, 22] on icon at bounding box center [520, 24] width 17 height 14
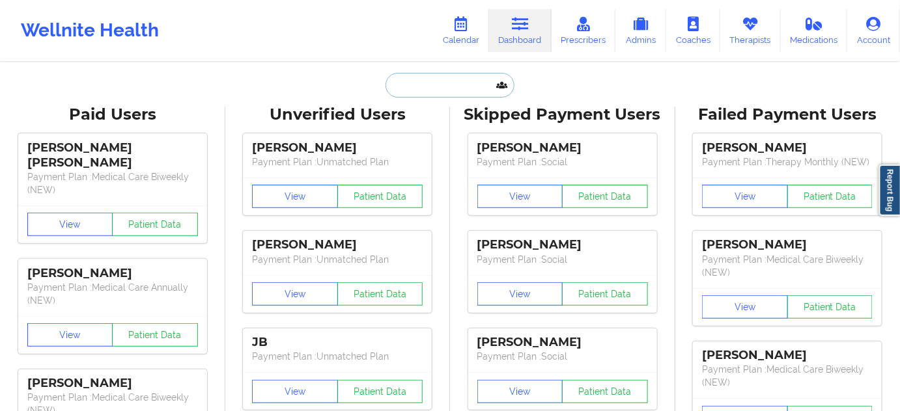
click at [448, 90] on input "text" at bounding box center [449, 85] width 129 height 25
paste input "[PERSON_NAME]"
type input "[PERSON_NAME]"
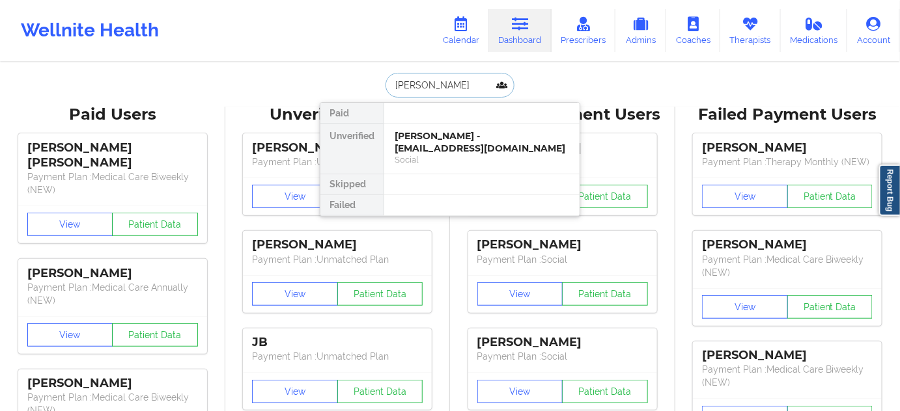
click at [447, 142] on div "[PERSON_NAME] - [EMAIL_ADDRESS][DOMAIN_NAME]" at bounding box center [482, 142] width 174 height 24
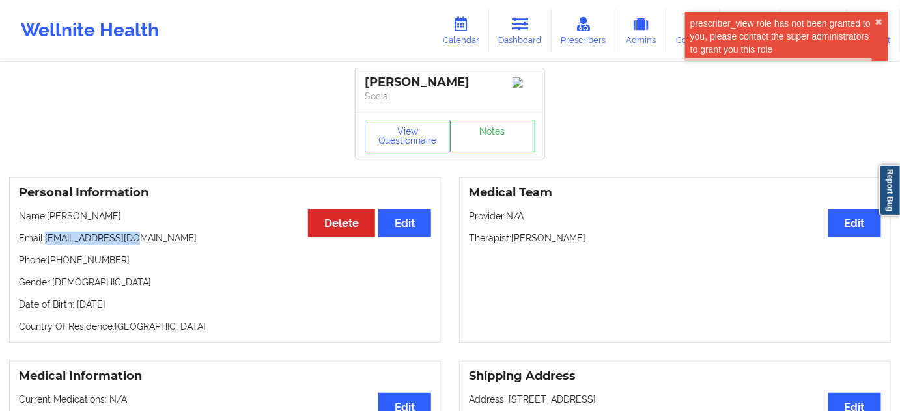
drag, startPoint x: 45, startPoint y: 243, endPoint x: 152, endPoint y: 239, distance: 107.5
click at [143, 240] on p "Email: [EMAIL_ADDRESS][DOMAIN_NAME]" at bounding box center [225, 238] width 412 height 13
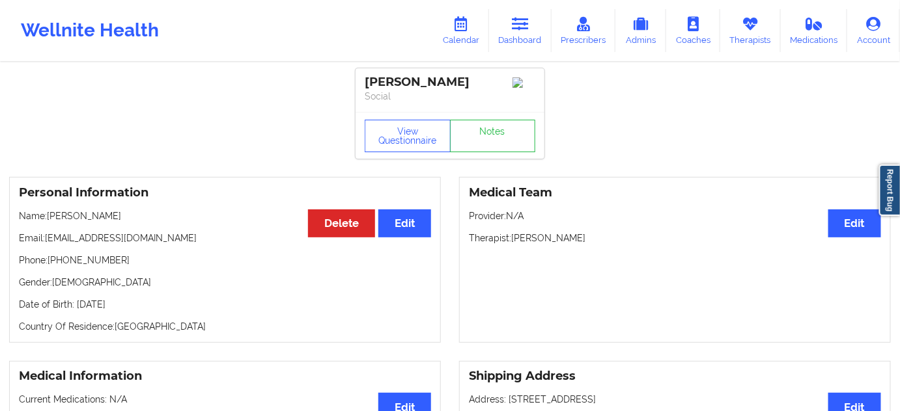
click at [384, 79] on div "[PERSON_NAME]" at bounding box center [450, 82] width 171 height 15
click at [432, 77] on div "[PERSON_NAME]" at bounding box center [450, 82] width 171 height 15
drag, startPoint x: 66, startPoint y: 244, endPoint x: 163, endPoint y: 245, distance: 97.0
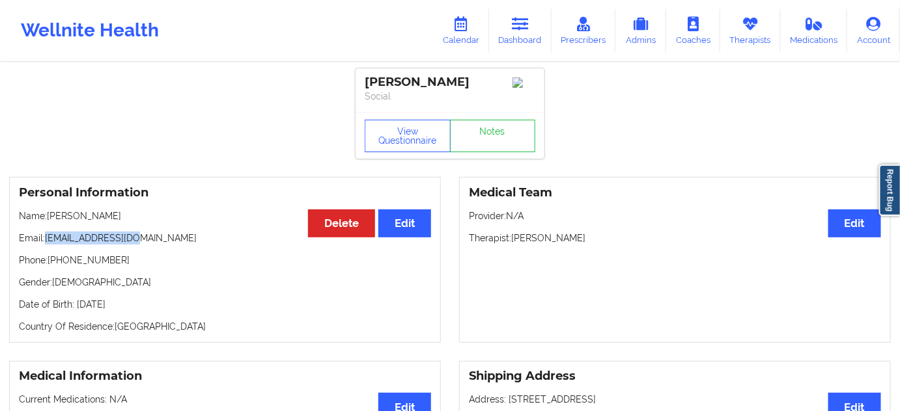
click at [154, 243] on p "Email: [EMAIL_ADDRESS][DOMAIN_NAME]" at bounding box center [225, 238] width 412 height 13
drag, startPoint x: 50, startPoint y: 263, endPoint x: 161, endPoint y: 263, distance: 111.3
click at [161, 263] on p "Phone: [PHONE_NUMBER]" at bounding box center [225, 260] width 412 height 13
